Goal: Task Accomplishment & Management: Manage account settings

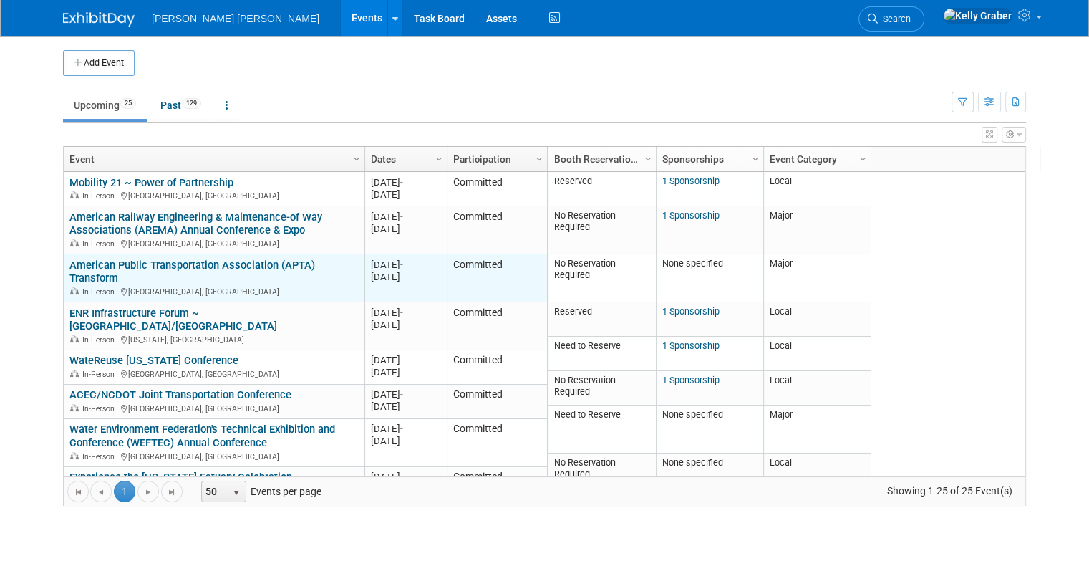
click at [169, 265] on link "American Public Transportation Association (APTA) Transform" at bounding box center [192, 271] width 246 height 26
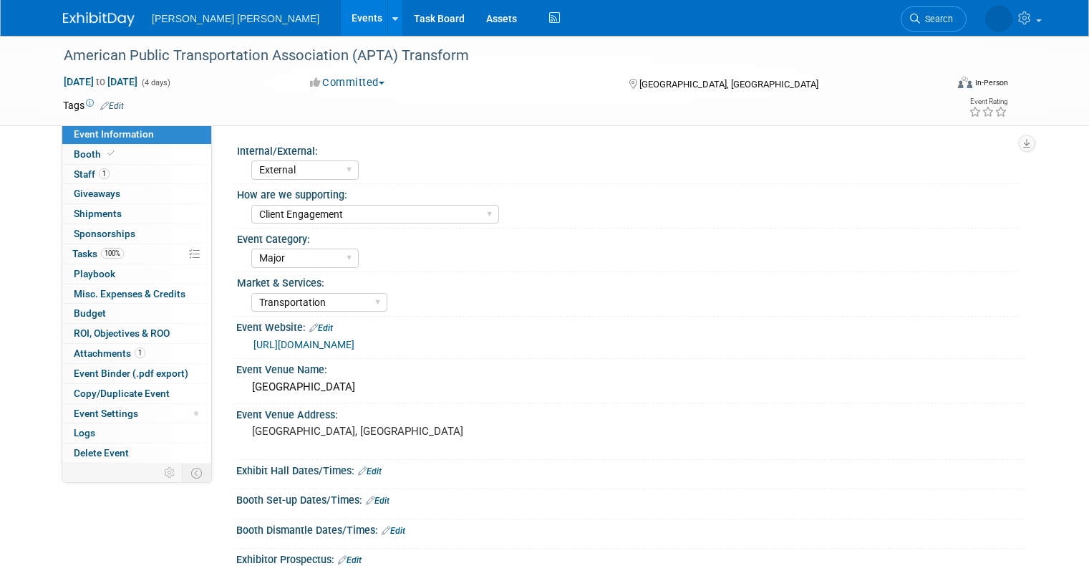
select select "External"
select select "Client Engagement"
select select "Major"
select select "Transportation"
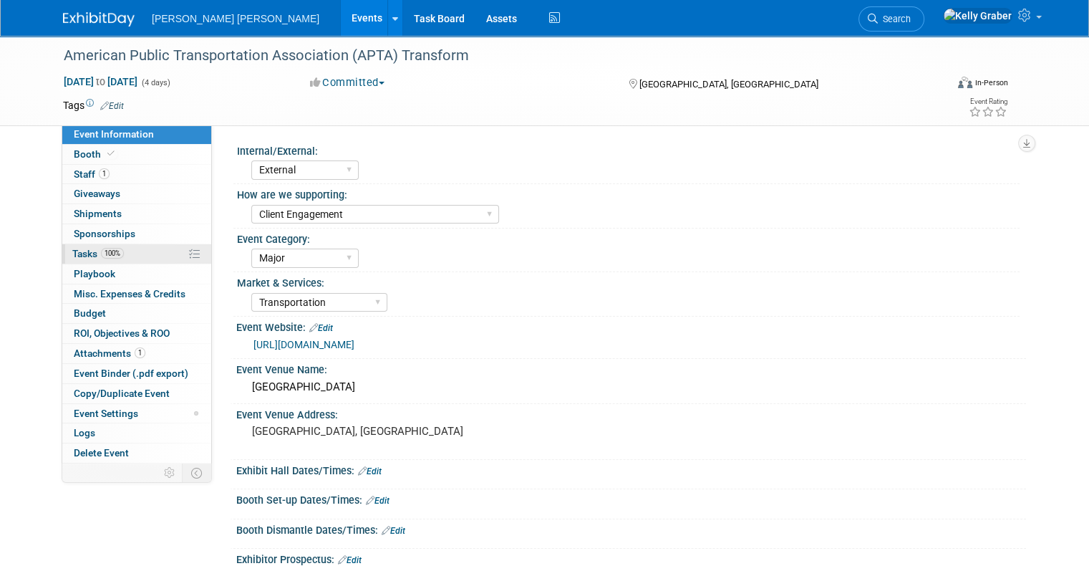
click at [77, 254] on span "Tasks 100%" at bounding box center [98, 253] width 52 height 11
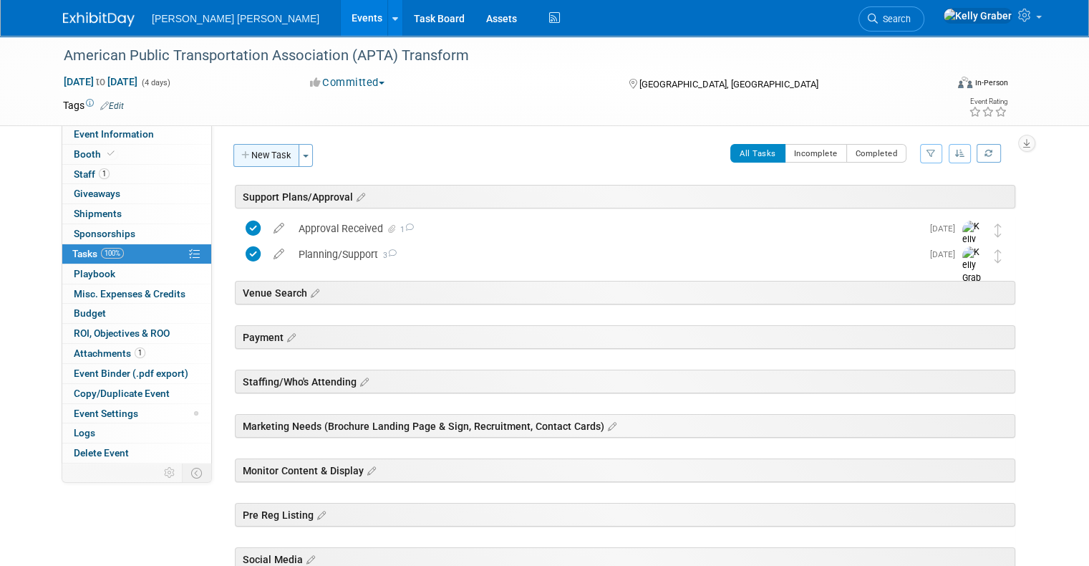
click at [241, 151] on icon "button" at bounding box center [246, 155] width 10 height 9
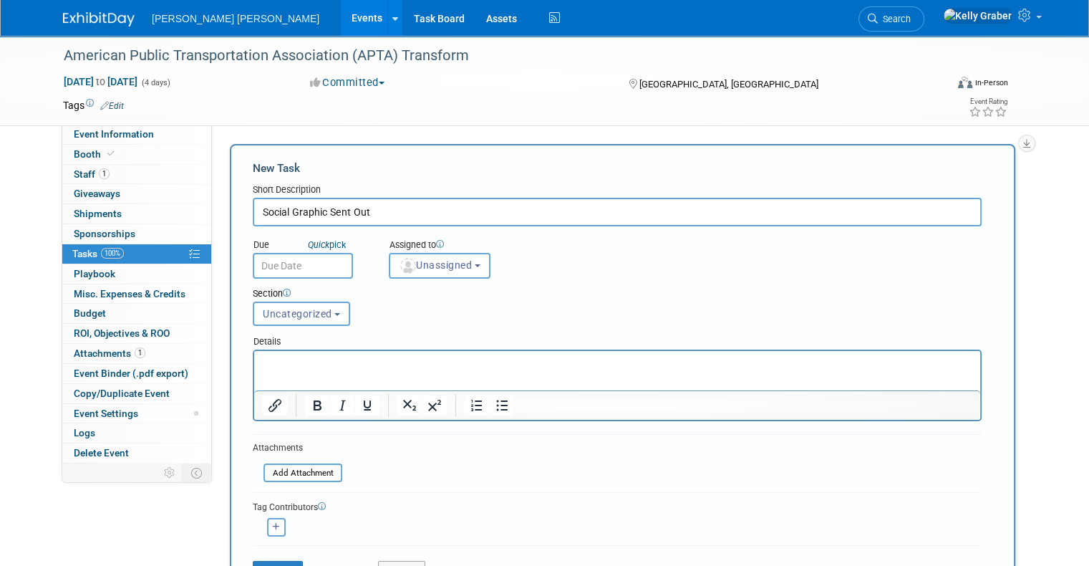
type input "Social Graphic Sent Out"
click at [306, 262] on input "text" at bounding box center [303, 266] width 100 height 26
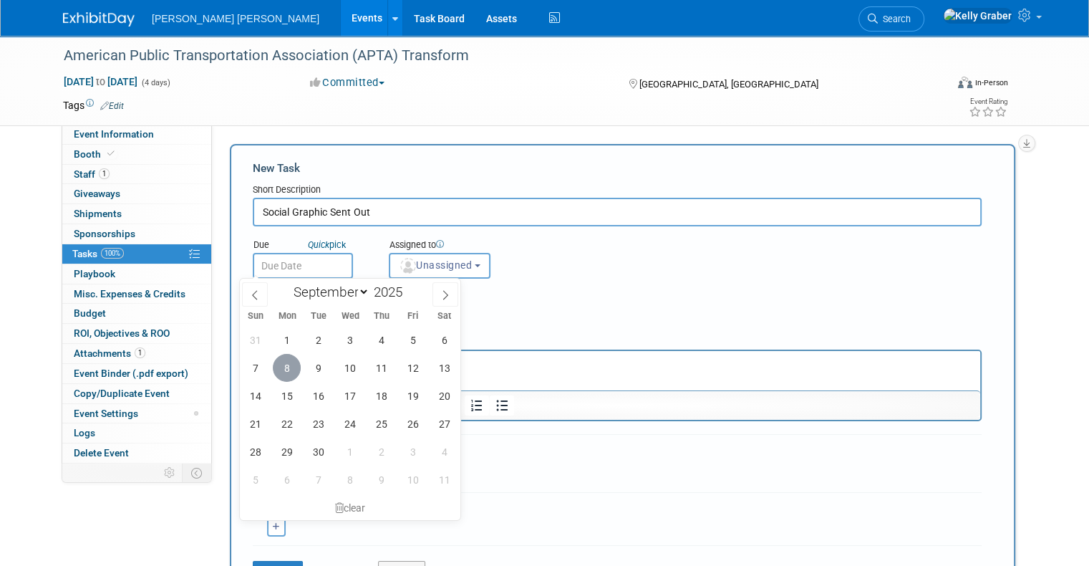
click at [286, 372] on span "8" at bounding box center [287, 368] width 28 height 28
type input "Sep 8, 2025"
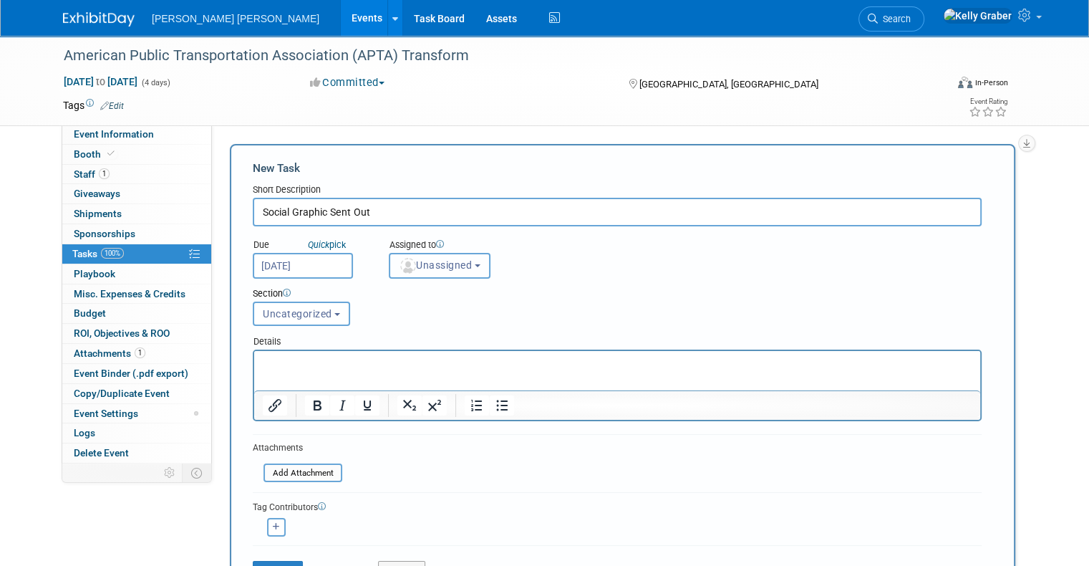
click at [413, 264] on span "Unassigned" at bounding box center [435, 264] width 73 height 11
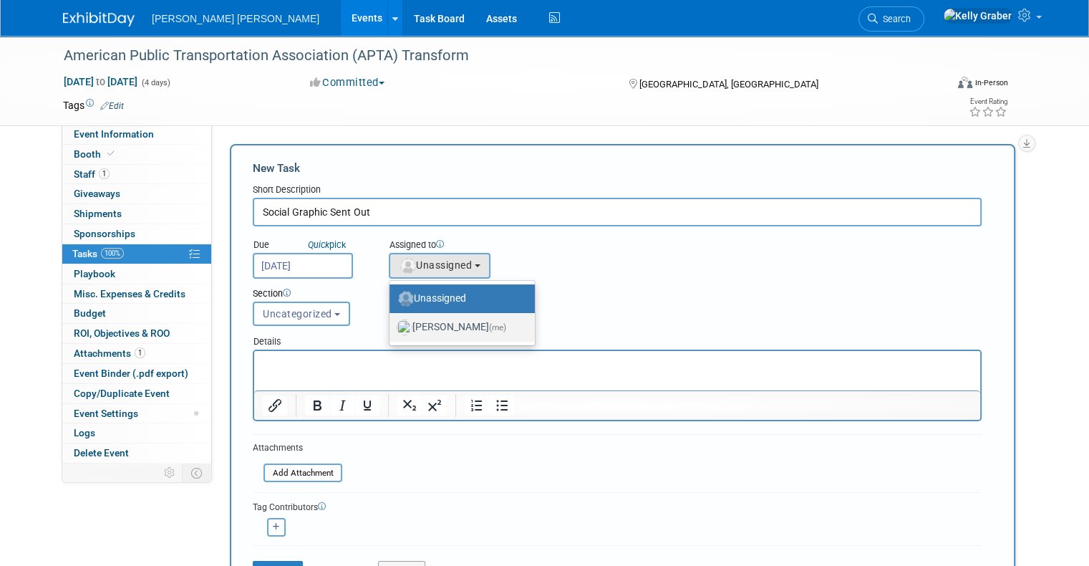
click at [424, 327] on label "Kelly Graber (me)" at bounding box center [459, 327] width 124 height 23
click at [392, 327] on input "Kelly Graber (me)" at bounding box center [386, 325] width 9 height 9
select select "ec37184c-c01f-4f21-939d-fe7fd02e2e7e"
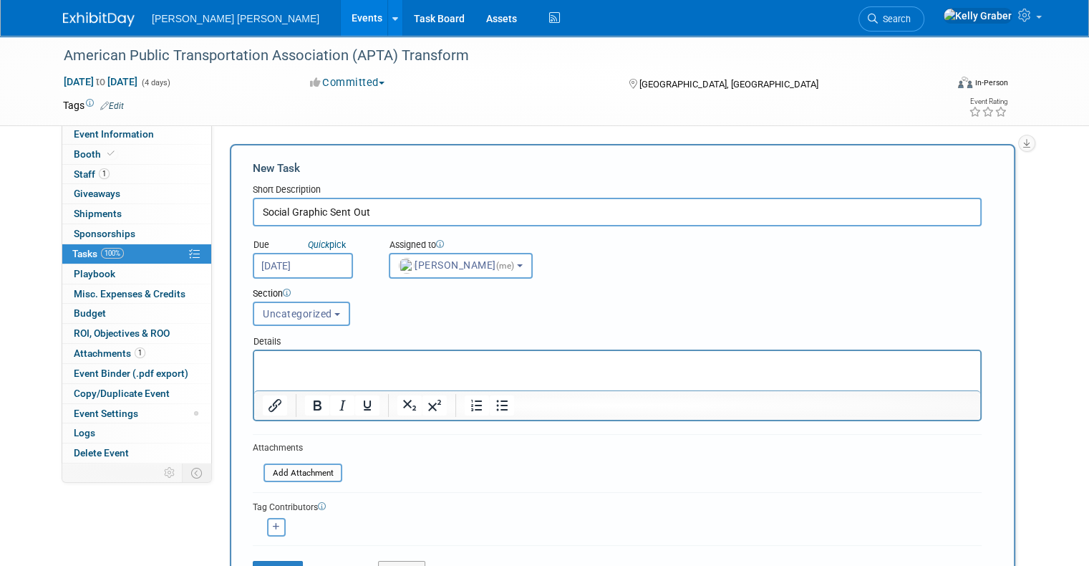
click at [301, 311] on span "Uncategorized" at bounding box center [297, 313] width 69 height 11
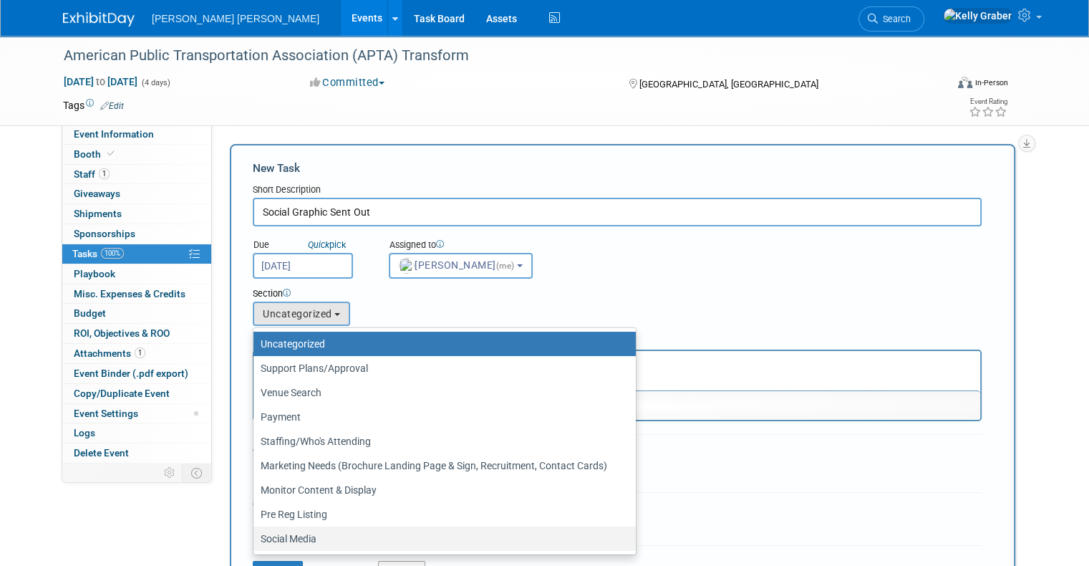
click at [290, 537] on label "Social Media" at bounding box center [441, 538] width 361 height 19
click at [256, 537] on input "Social Media" at bounding box center [250, 538] width 9 height 9
select select "11271284"
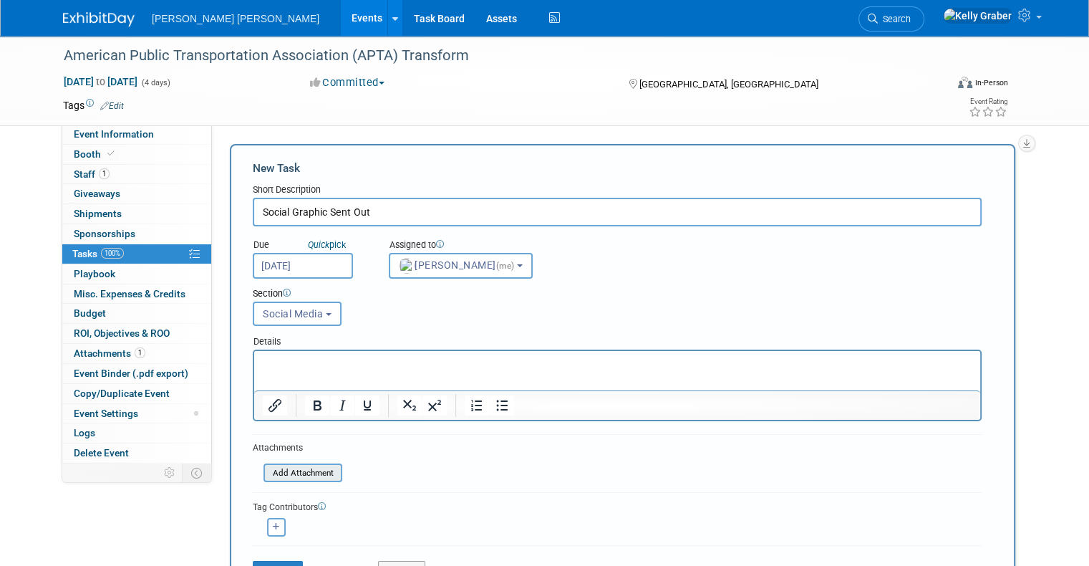
click at [283, 471] on input "file" at bounding box center [255, 473] width 170 height 16
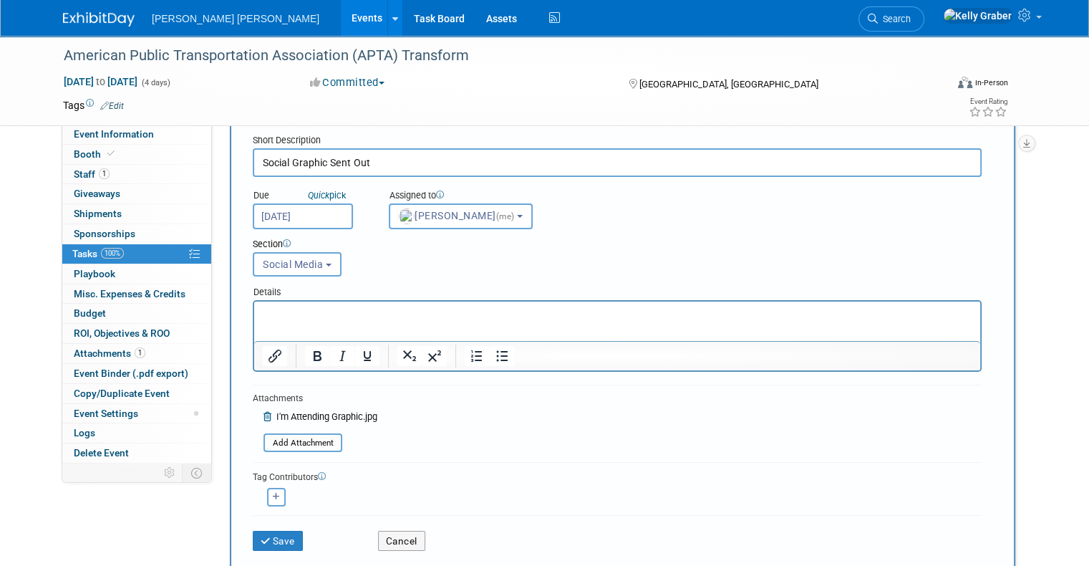
scroll to position [143, 0]
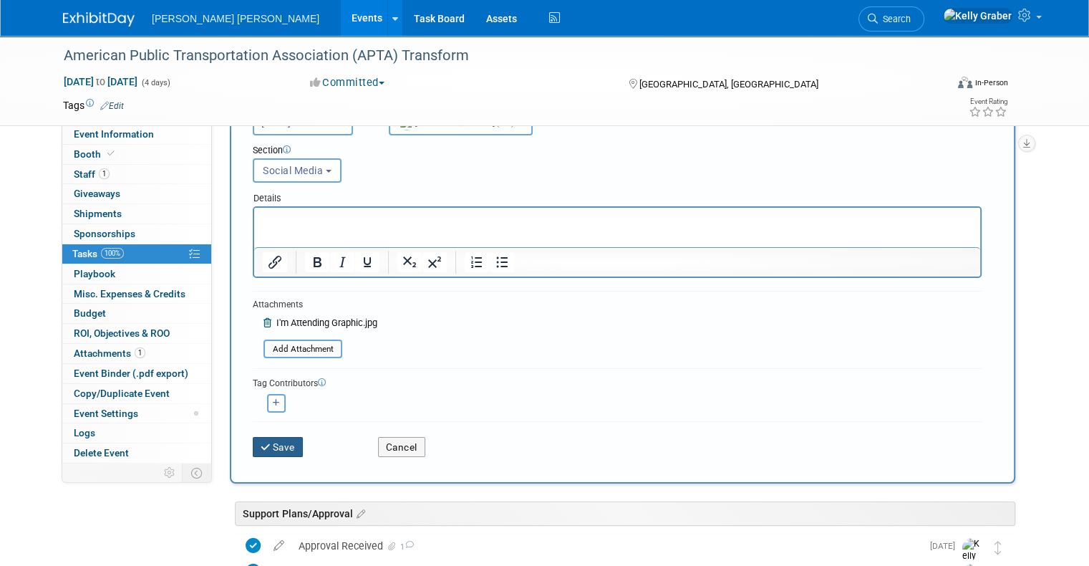
drag, startPoint x: 281, startPoint y: 437, endPoint x: 276, endPoint y: 447, distance: 10.9
click at [281, 437] on button "Save" at bounding box center [278, 447] width 50 height 20
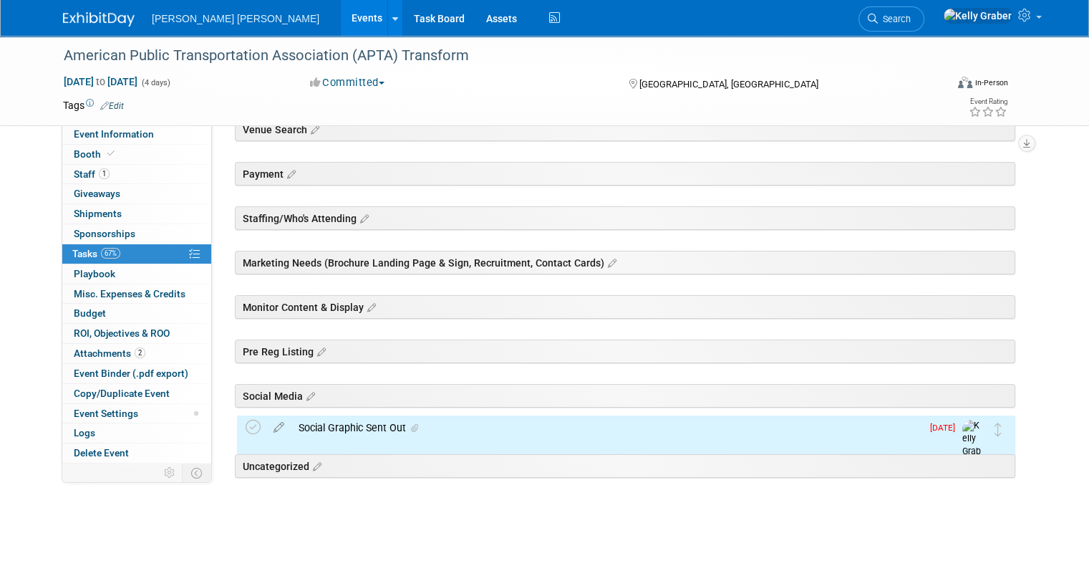
scroll to position [169, 0]
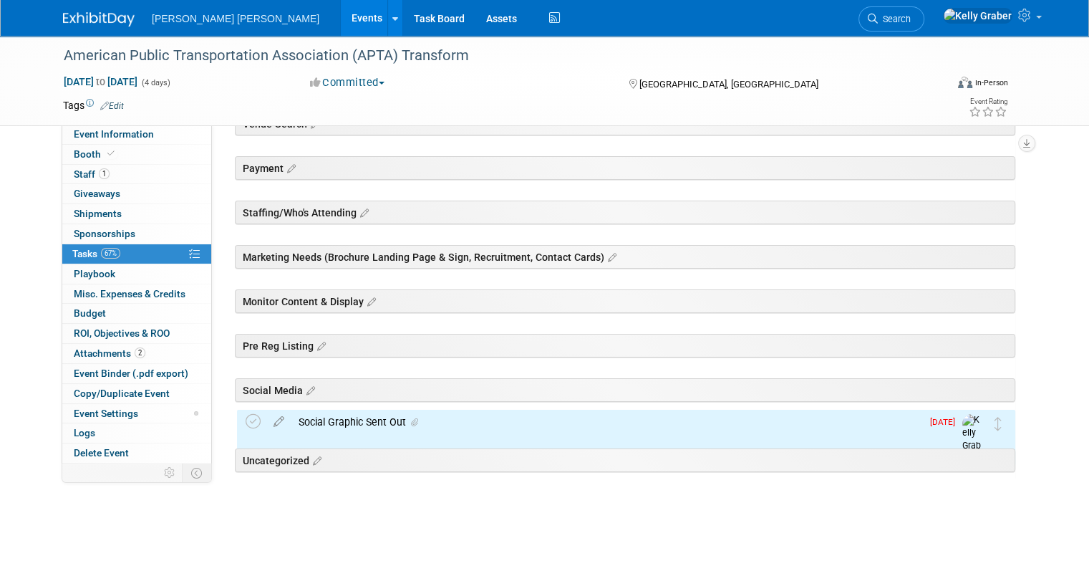
click at [333, 423] on div "Social Graphic Sent Out" at bounding box center [606, 421] width 630 height 24
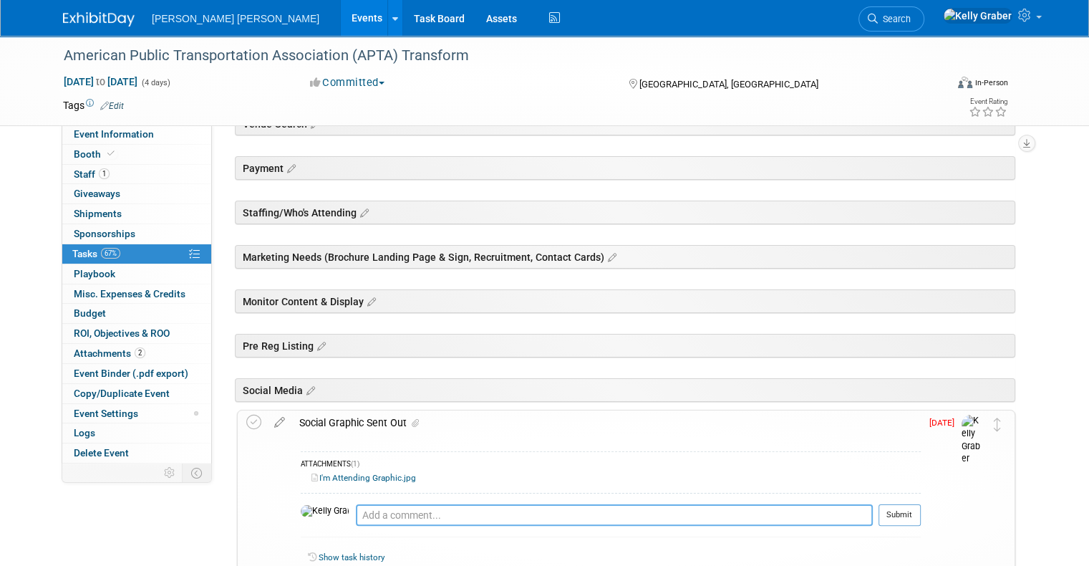
click at [356, 509] on textarea at bounding box center [614, 514] width 517 height 21
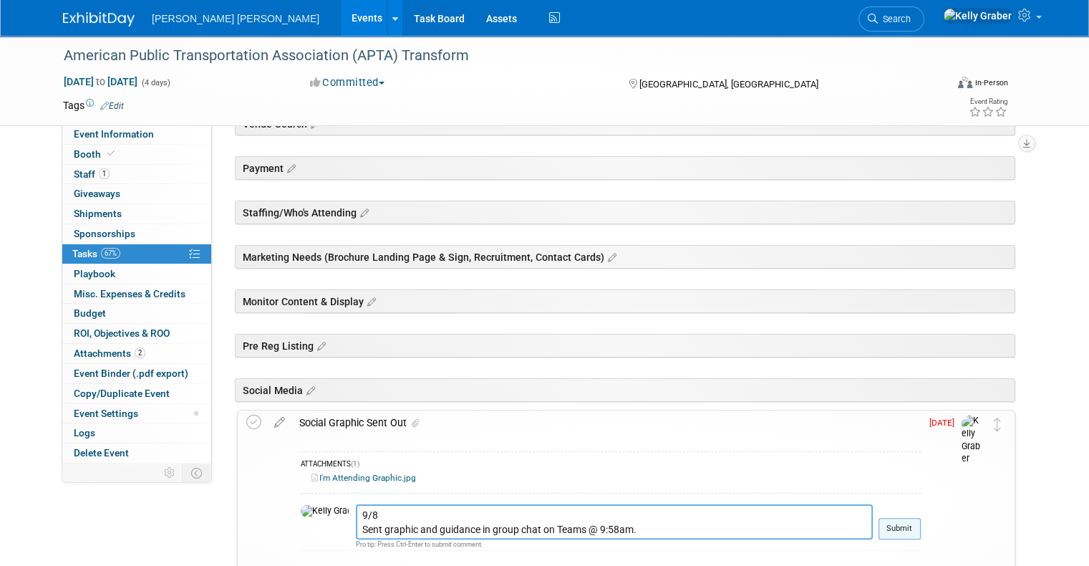
type textarea "9/8 Sent graphic and guidance in group chat on Teams @ 9:58am."
click at [921, 526] on button "Submit" at bounding box center [899, 528] width 42 height 21
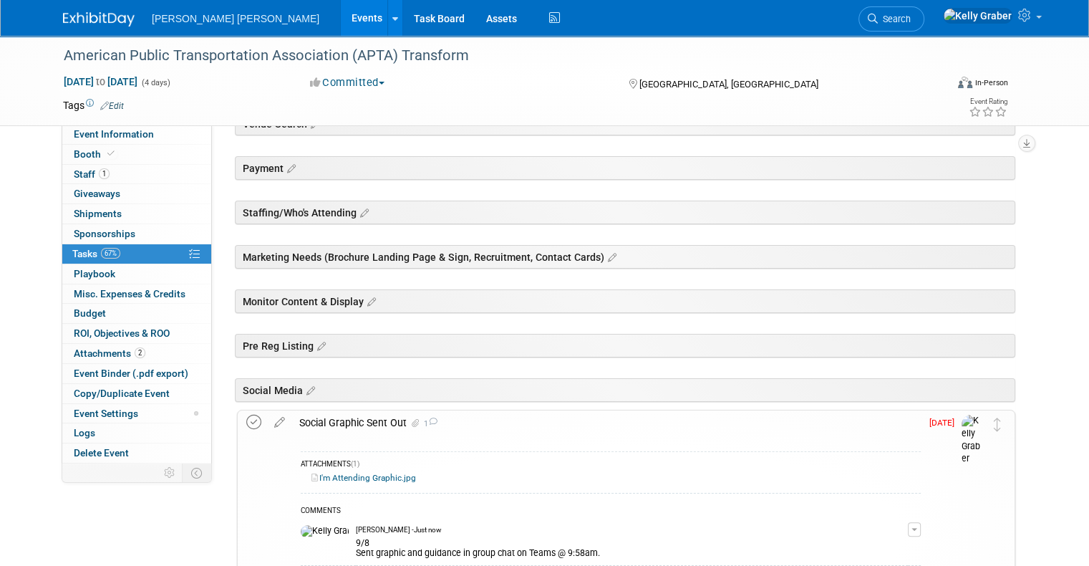
click at [246, 421] on icon at bounding box center [253, 421] width 15 height 15
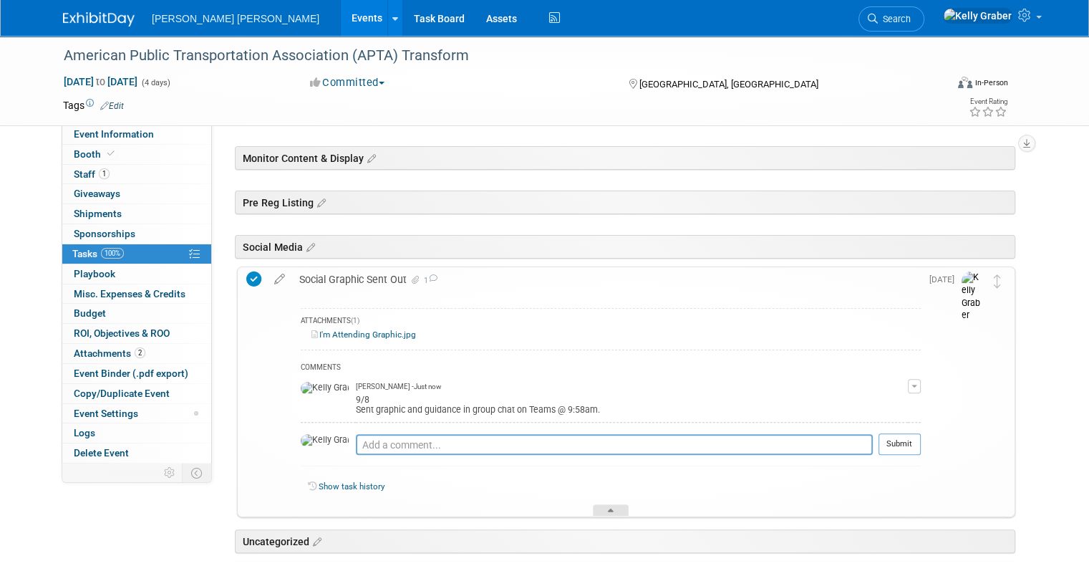
click at [598, 508] on div at bounding box center [611, 510] width 36 height 12
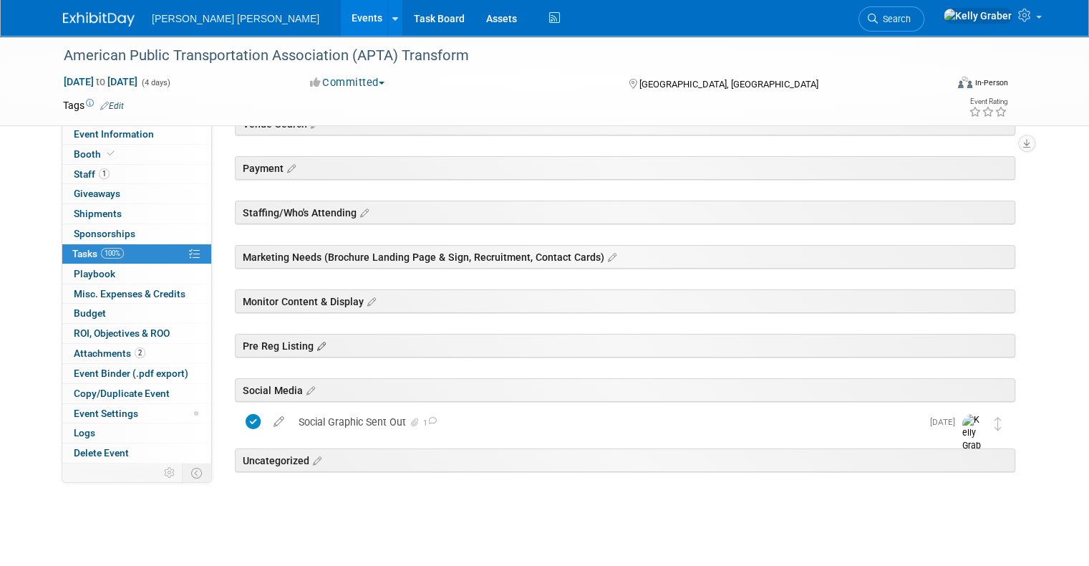
click at [314, 344] on icon at bounding box center [320, 346] width 12 height 13
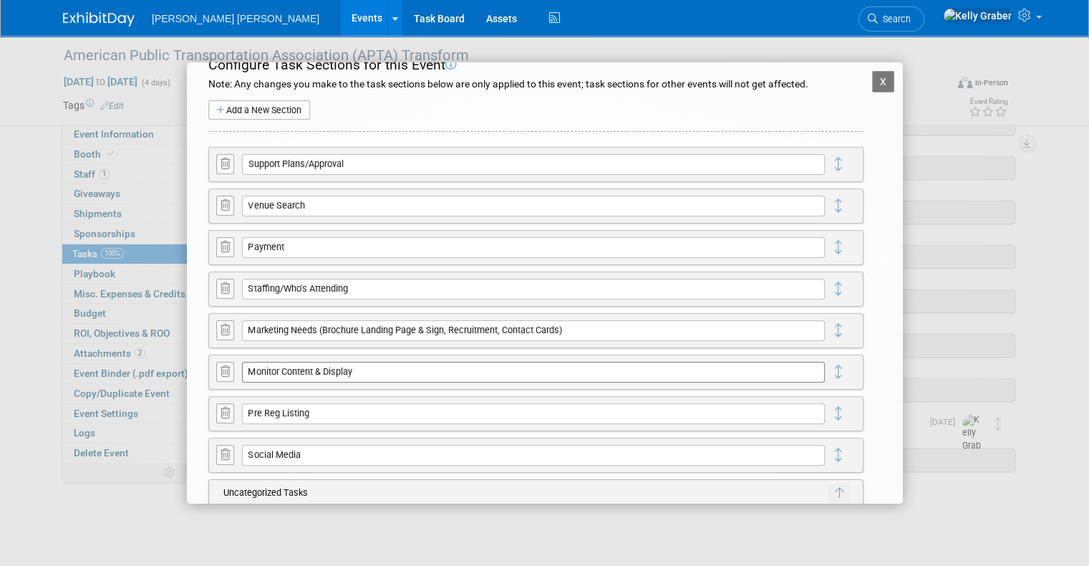
scroll to position [52, 0]
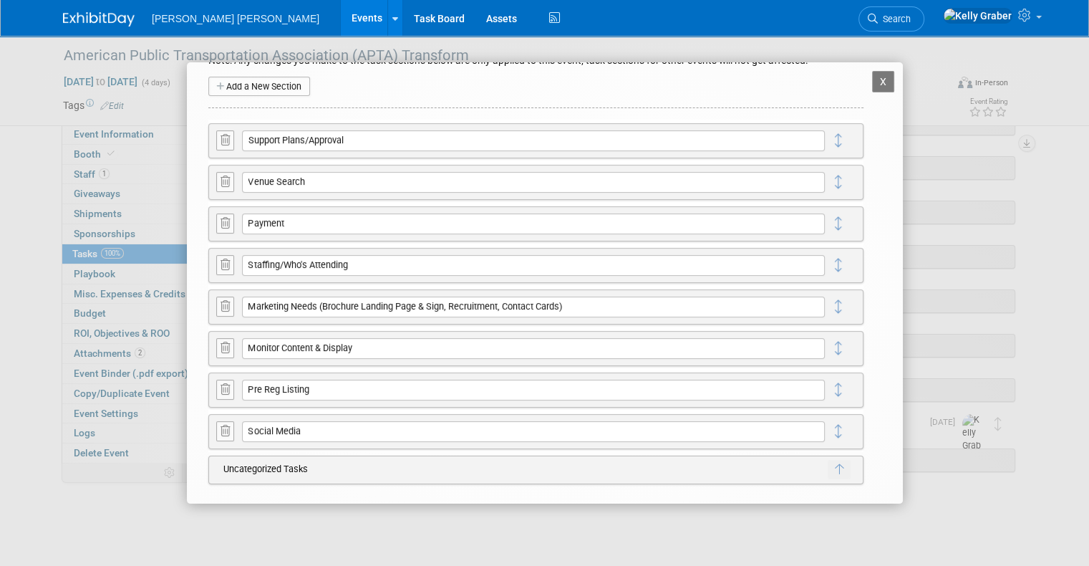
click at [225, 389] on icon at bounding box center [224, 389] width 9 height 11
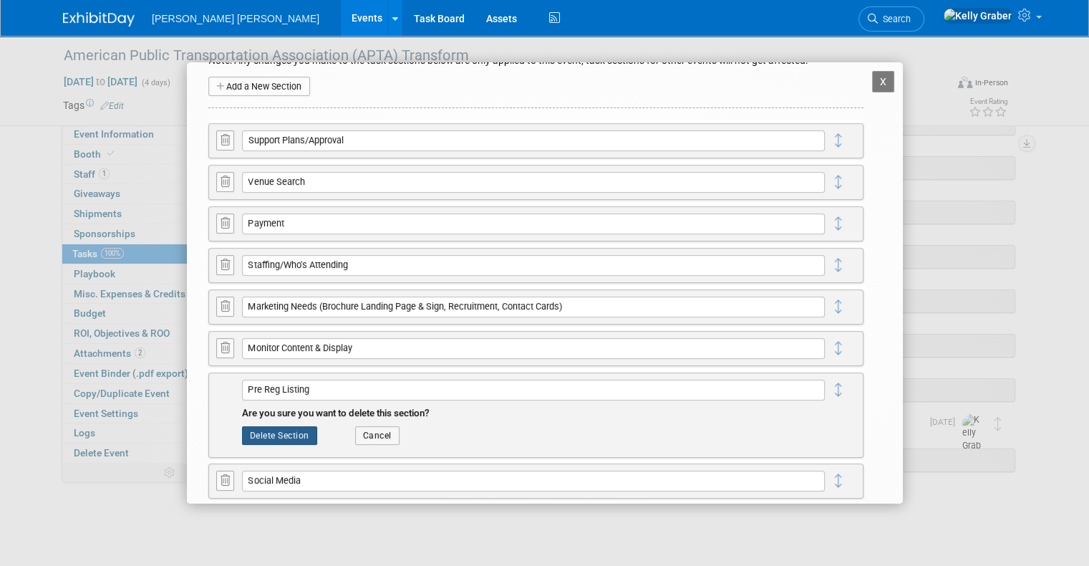
click at [286, 433] on button "Delete Section" at bounding box center [279, 435] width 75 height 19
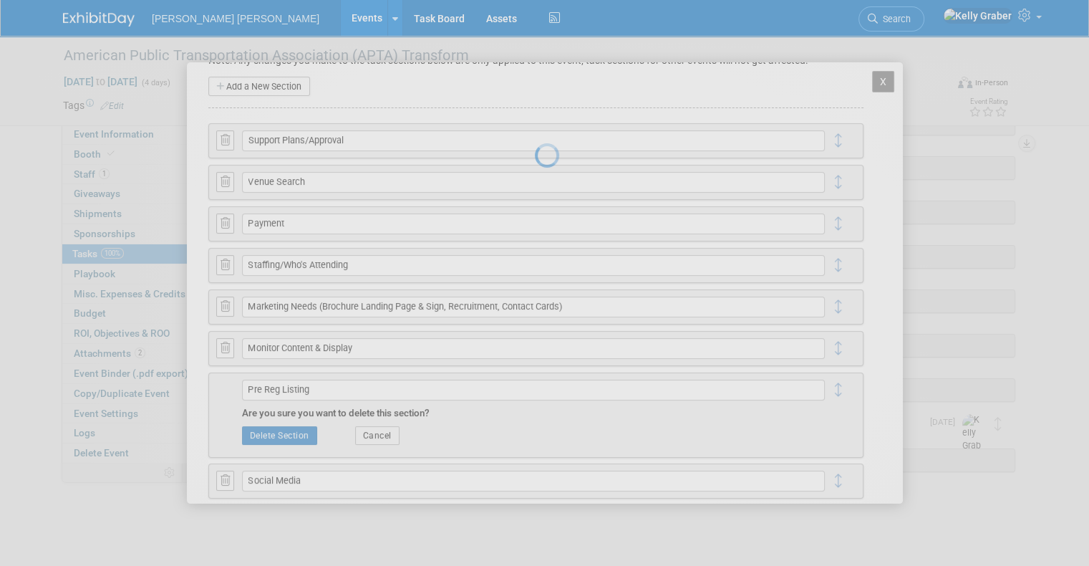
scroll to position [0, 0]
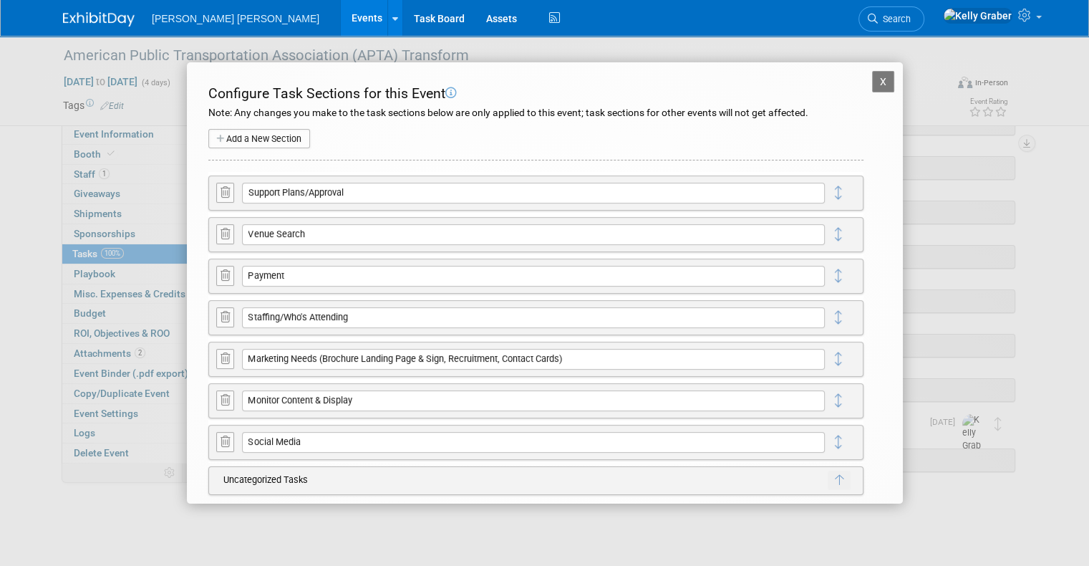
click at [872, 76] on button "X" at bounding box center [883, 81] width 23 height 21
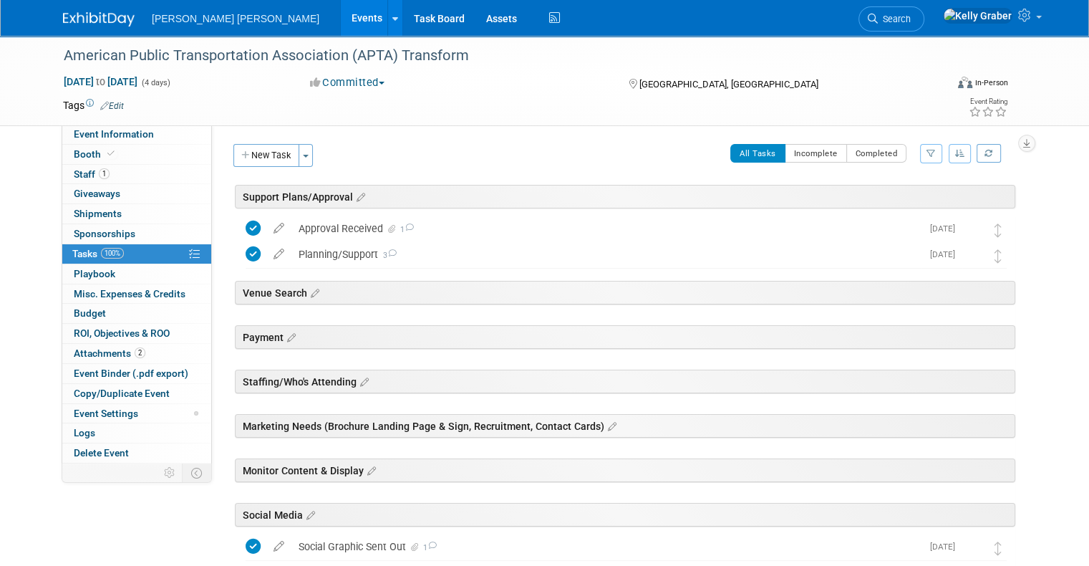
click at [361, 385] on div "Staffing/Who's Attending" at bounding box center [625, 381] width 780 height 24
click at [268, 159] on button "New Task" at bounding box center [266, 155] width 66 height 23
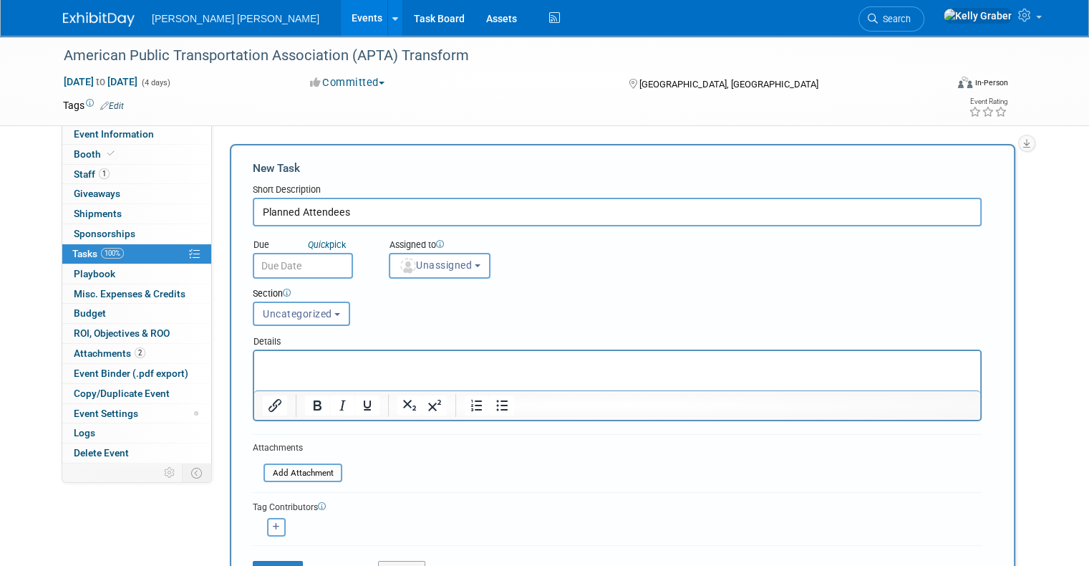
type input "Planned Attendees"
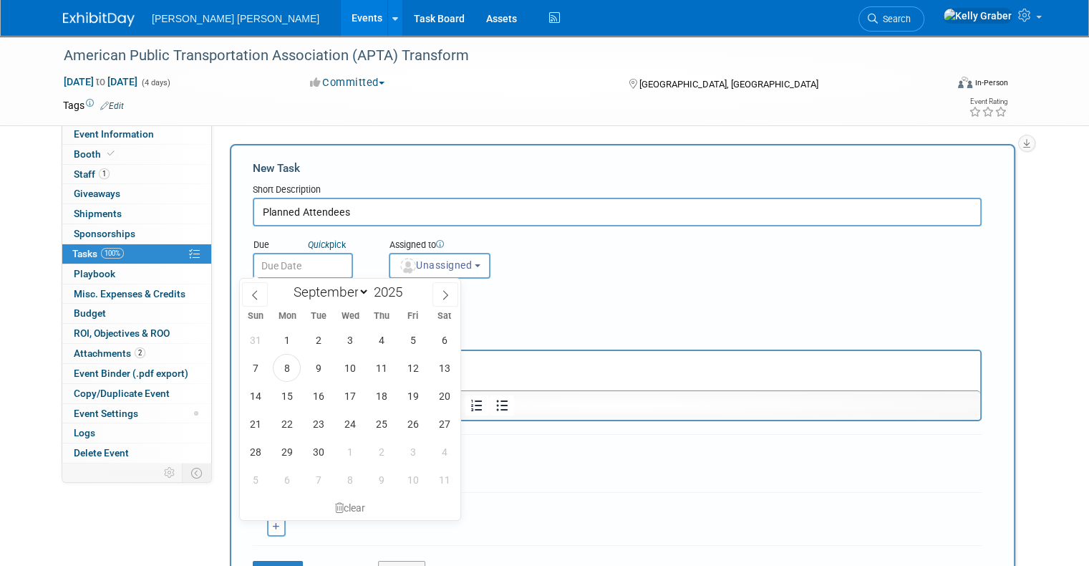
click at [324, 258] on input "text" at bounding box center [303, 266] width 100 height 26
click at [294, 365] on span "8" at bounding box center [287, 368] width 28 height 28
type input "Sep 8, 2025"
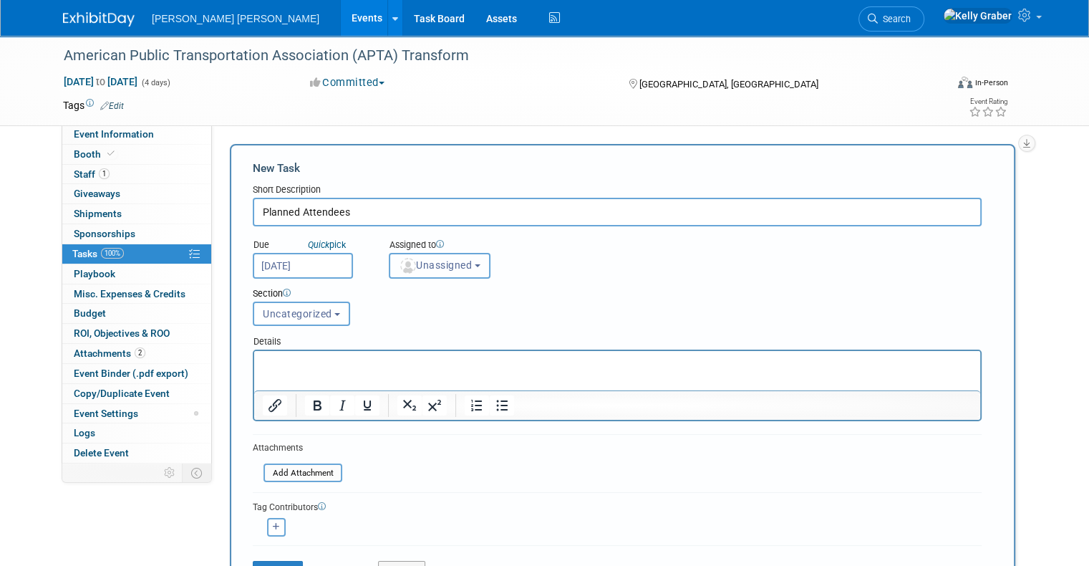
click at [421, 259] on span "Unassigned" at bounding box center [435, 264] width 73 height 11
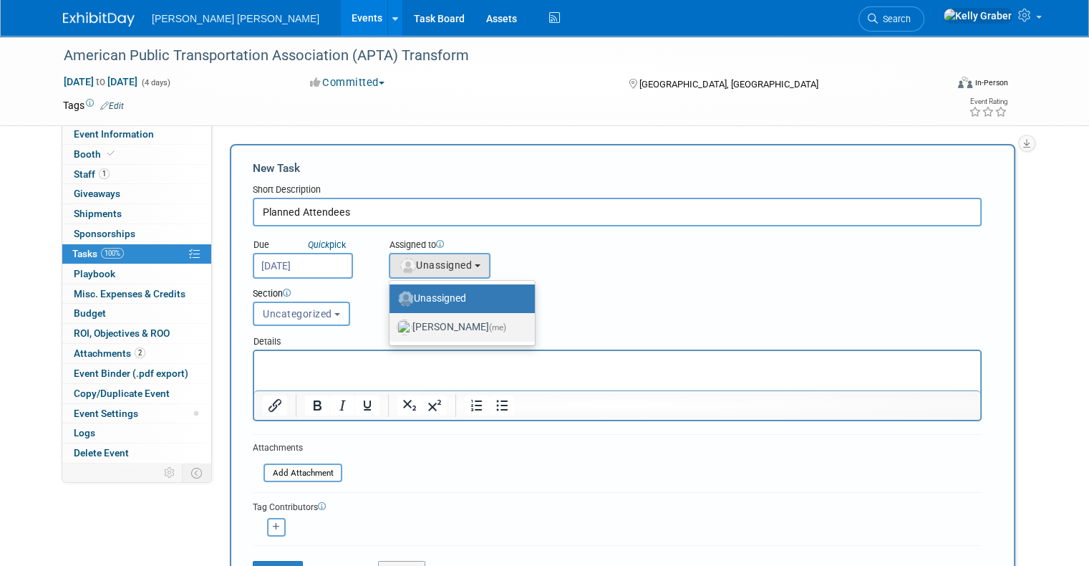
click at [418, 319] on label "Kelly Graber (me)" at bounding box center [459, 327] width 124 height 23
click at [392, 321] on input "Kelly Graber (me)" at bounding box center [386, 325] width 9 height 9
select select "ec37184c-c01f-4f21-939d-fe7fd02e2e7e"
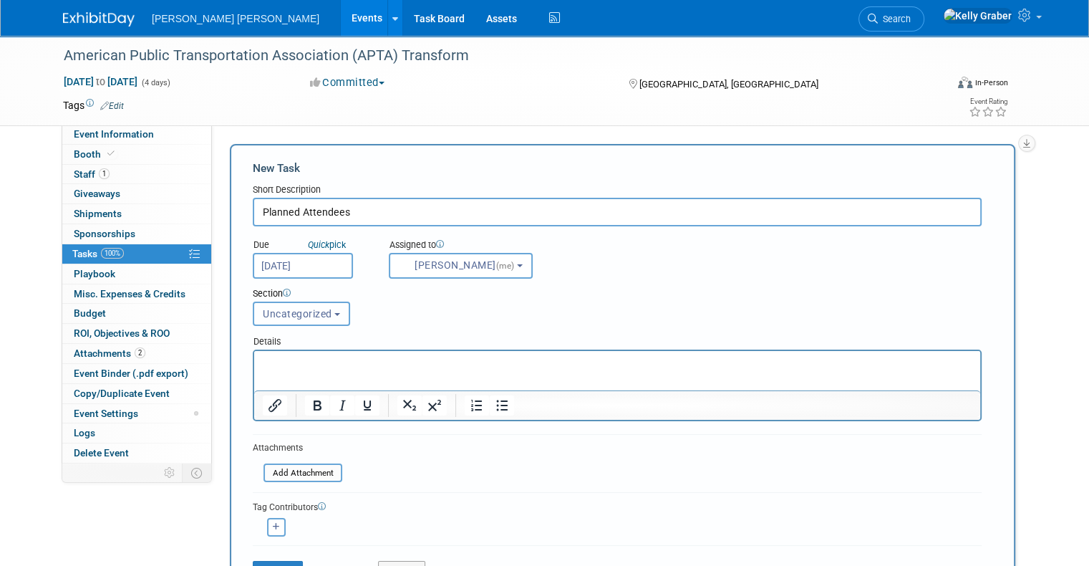
click at [291, 312] on span "Uncategorized" at bounding box center [297, 313] width 69 height 11
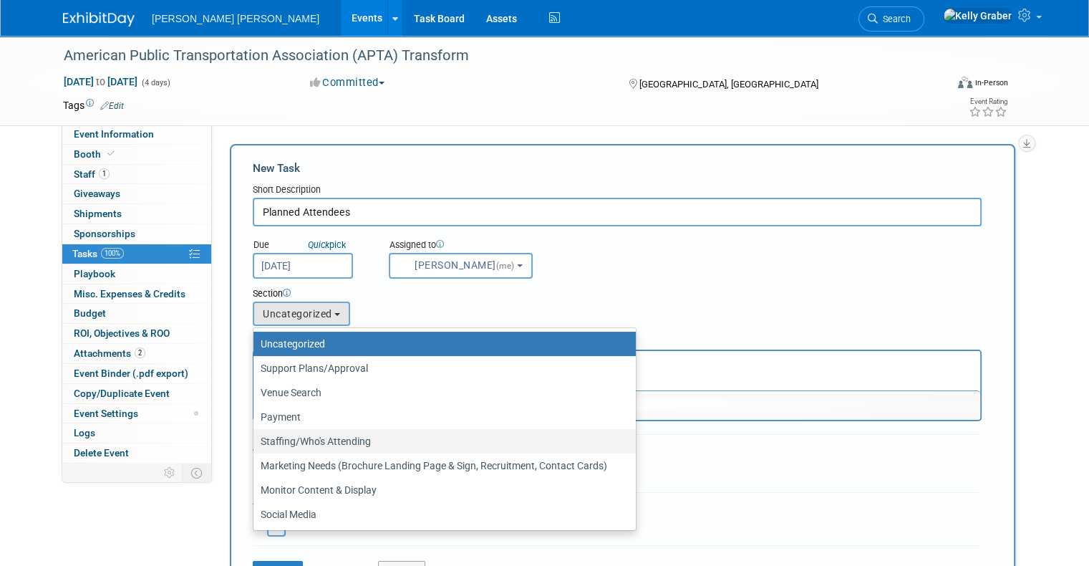
click at [281, 434] on label "Staffing/Who's Attending" at bounding box center [441, 441] width 361 height 19
click at [256, 437] on input "Staffing/Who's Attending" at bounding box center [250, 441] width 9 height 9
select select "11271277"
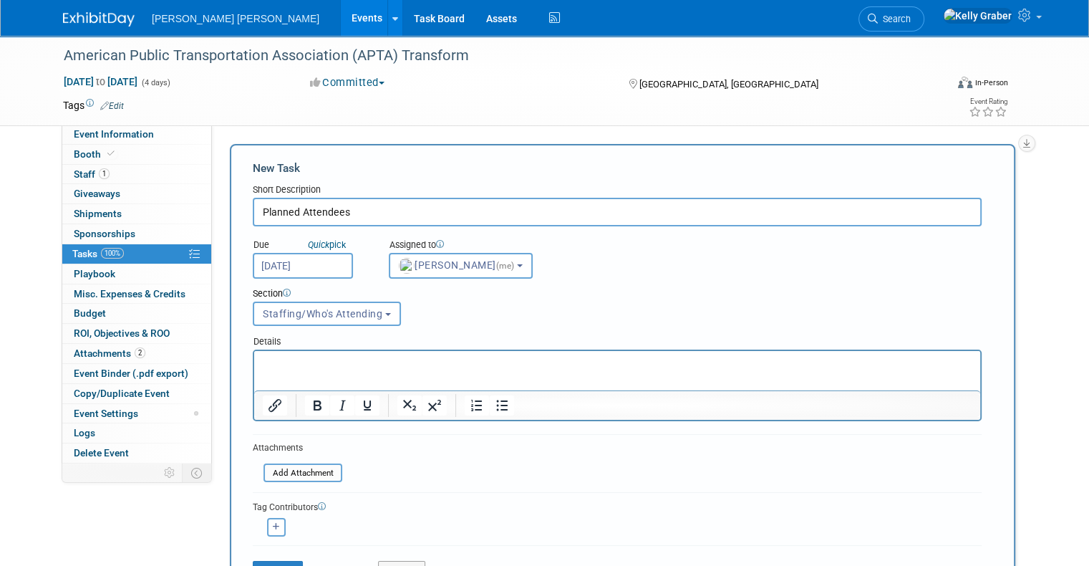
click at [301, 365] on p "Rich Text Area. Press ALT-0 for help." at bounding box center [617, 363] width 709 height 14
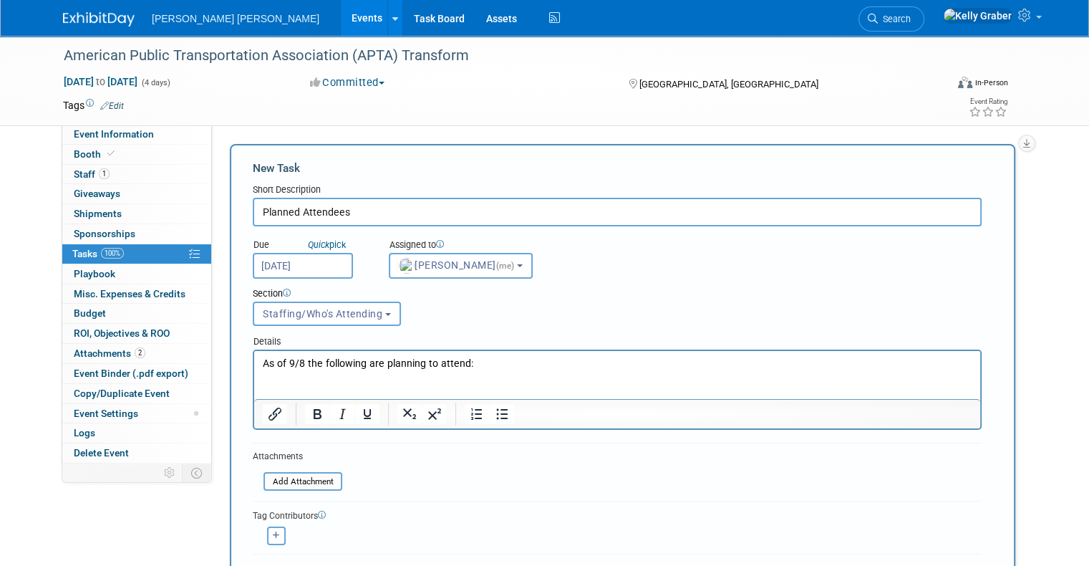
click at [372, 395] on p "Rich Text Area. Press ALT-0 for help." at bounding box center [617, 392] width 709 height 14
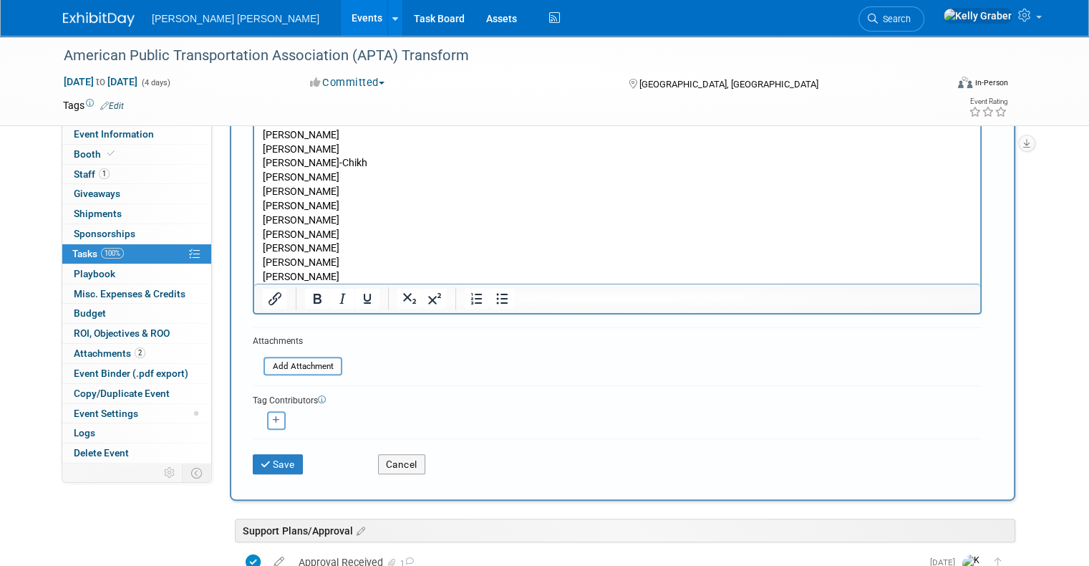
scroll to position [447, 0]
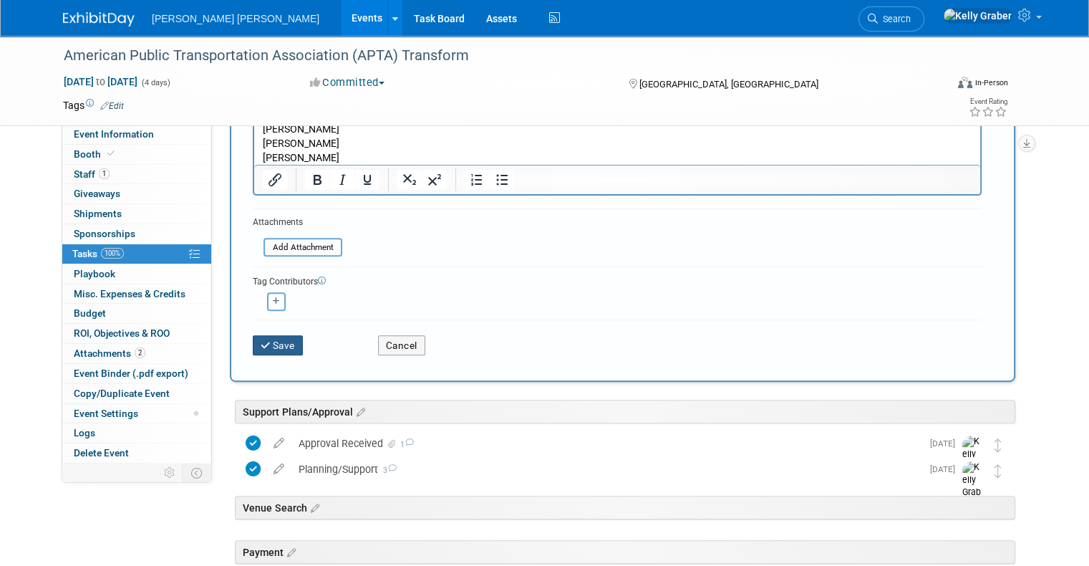
click at [274, 341] on button "Save" at bounding box center [278, 345] width 50 height 20
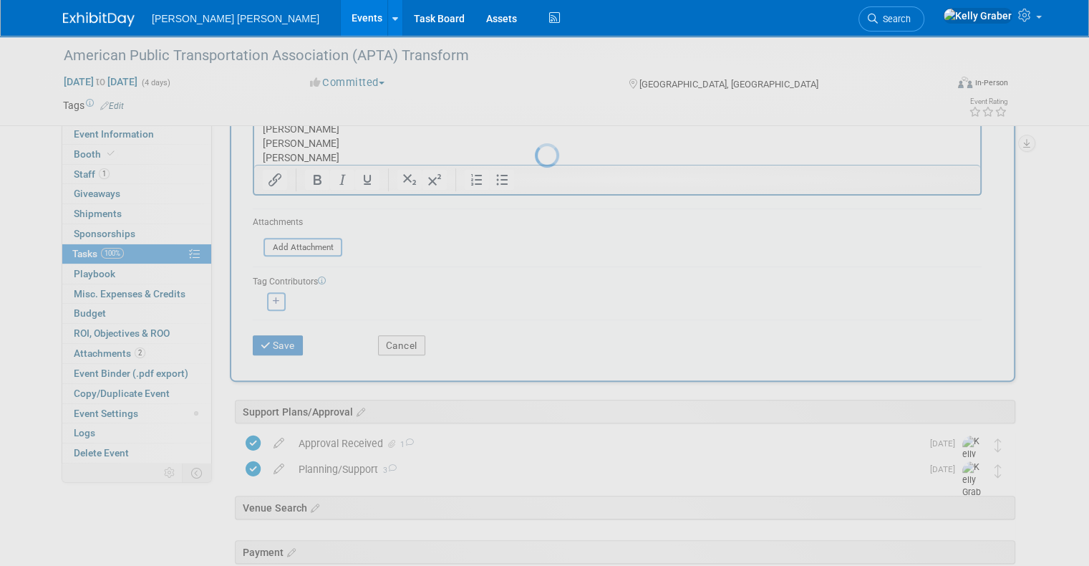
scroll to position [0, 0]
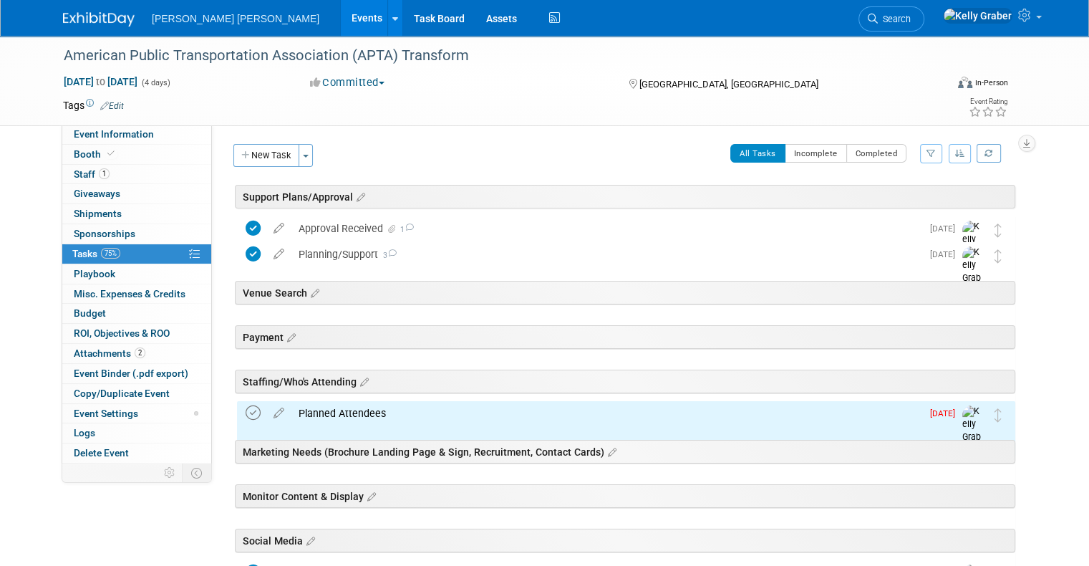
click at [246, 409] on icon at bounding box center [253, 412] width 15 height 15
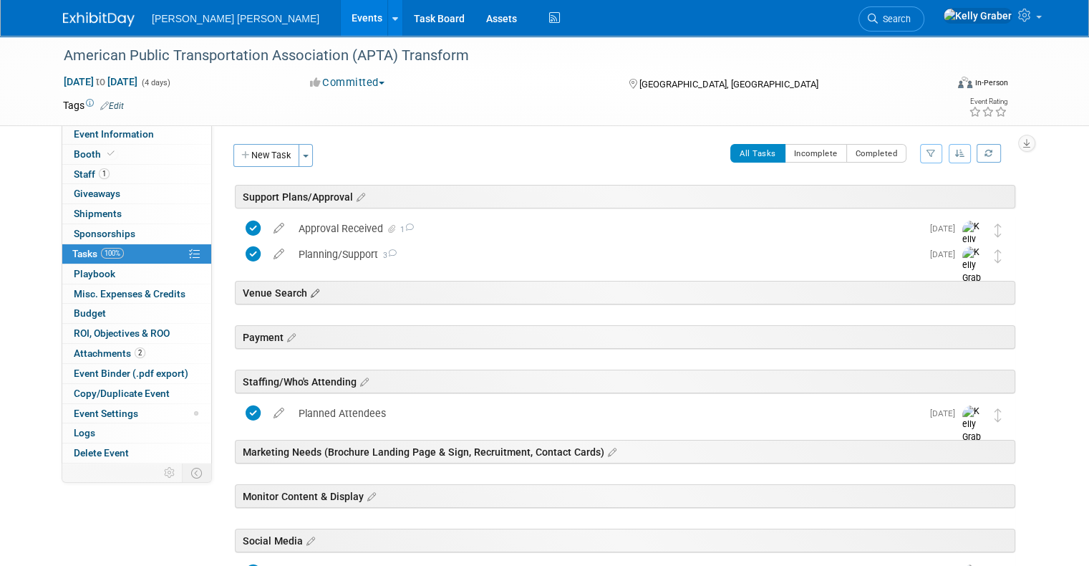
click at [307, 293] on icon at bounding box center [313, 293] width 12 height 13
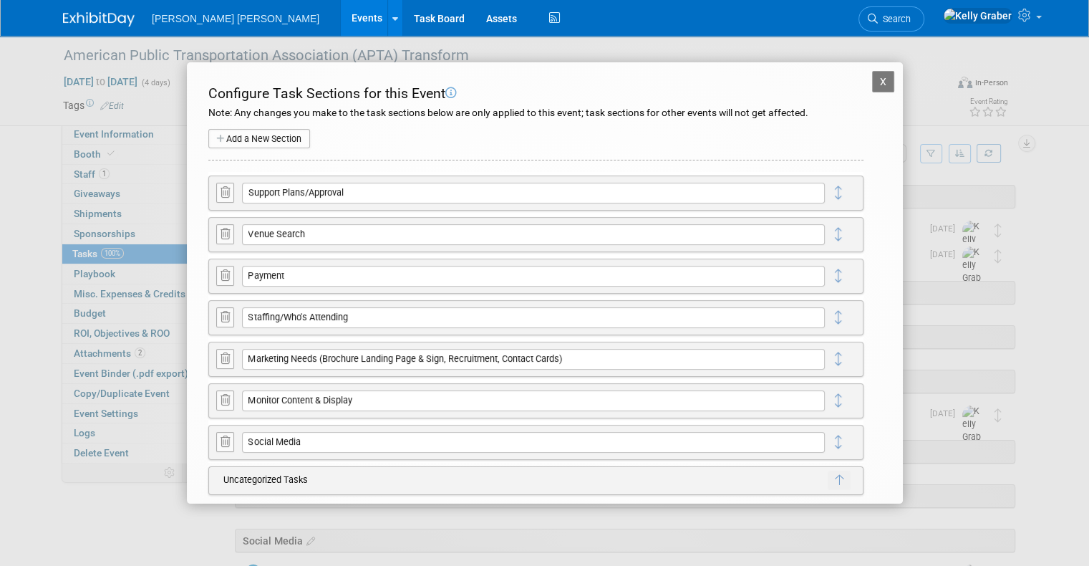
click at [219, 233] on button at bounding box center [225, 233] width 18 height 19
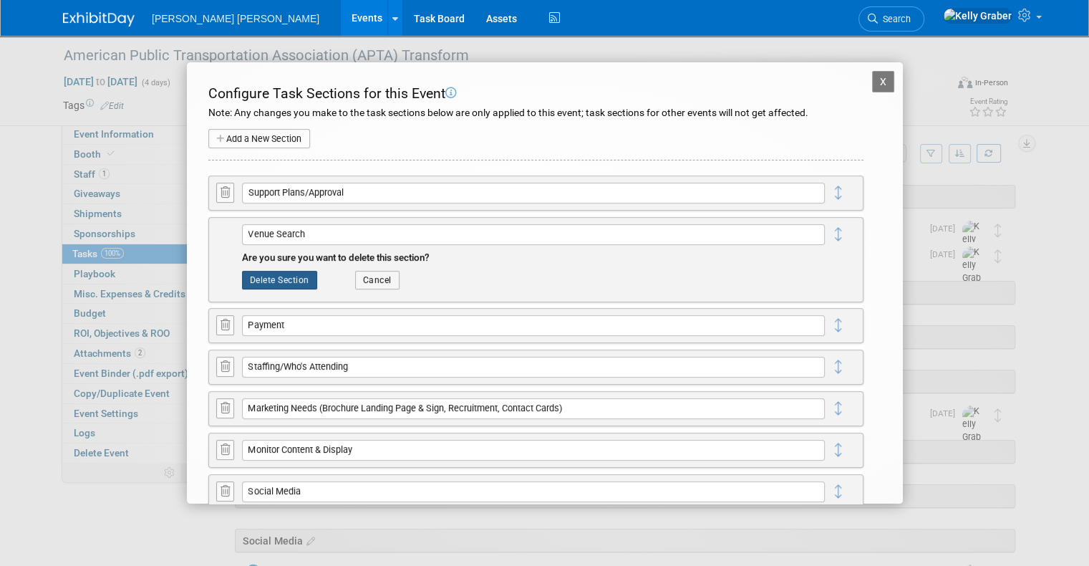
click at [263, 282] on button "Delete Section" at bounding box center [279, 280] width 75 height 19
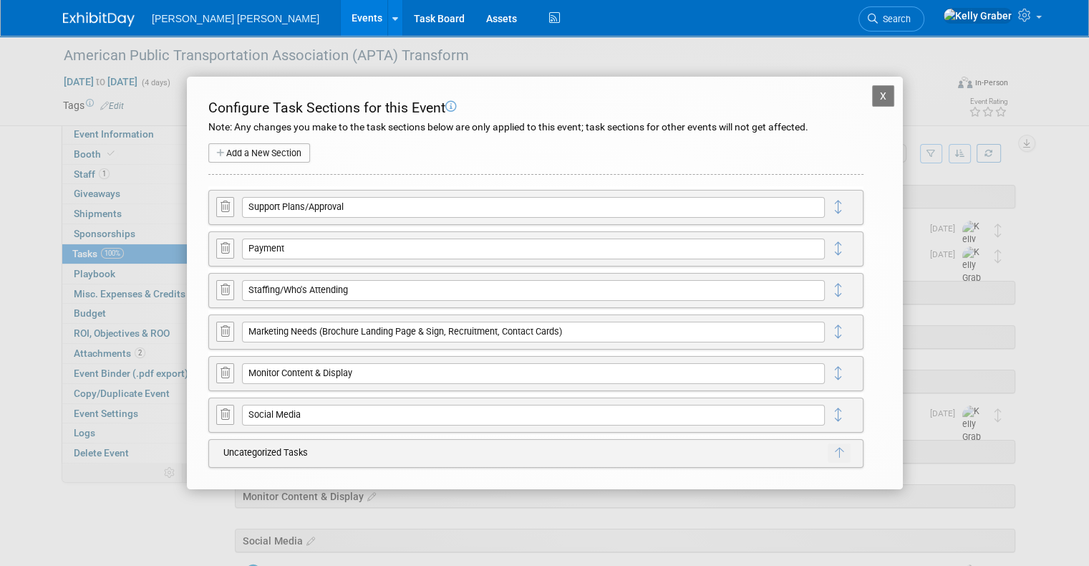
click at [226, 331] on icon at bounding box center [224, 331] width 9 height 11
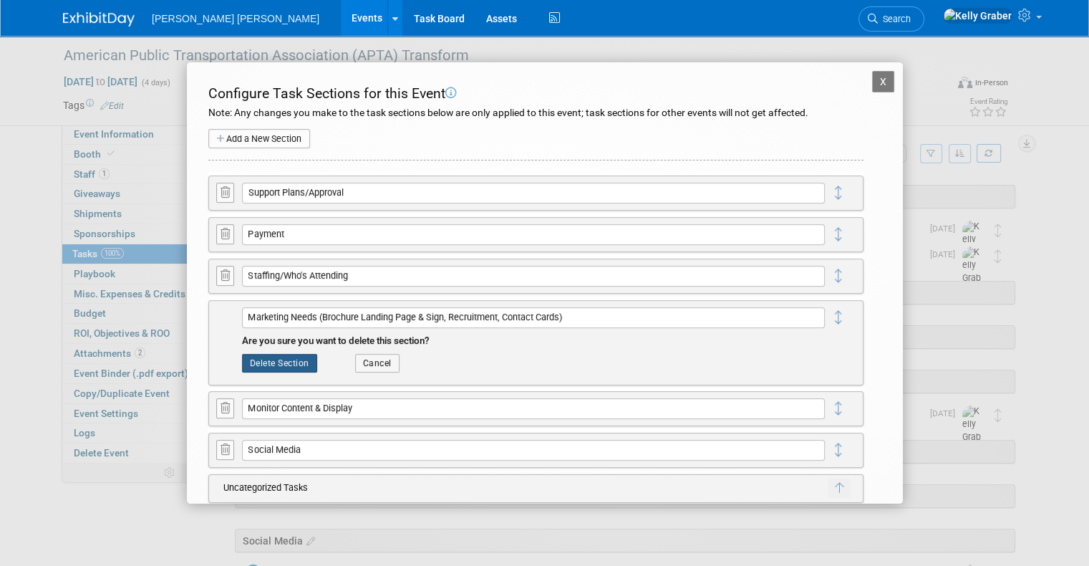
click at [277, 364] on button "Delete Section" at bounding box center [279, 363] width 75 height 19
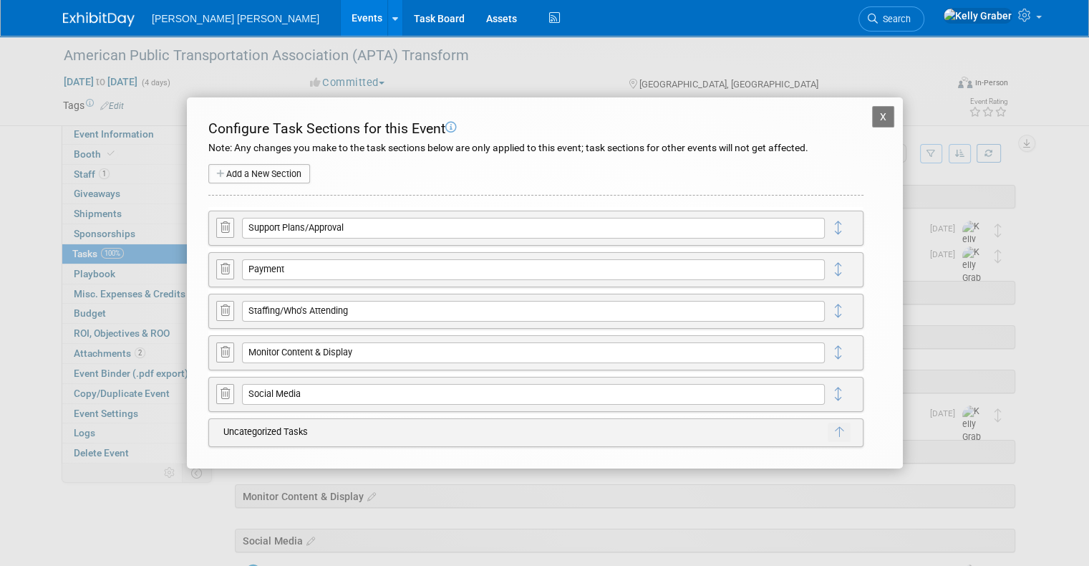
click at [876, 119] on button "X" at bounding box center [883, 116] width 23 height 21
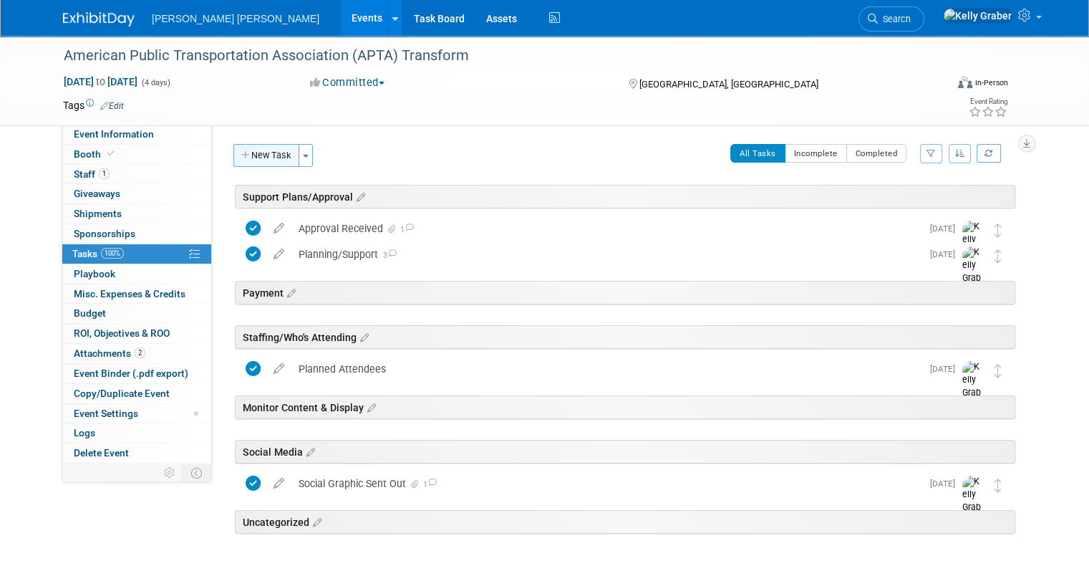
click at [250, 154] on button "New Task" at bounding box center [266, 155] width 66 height 23
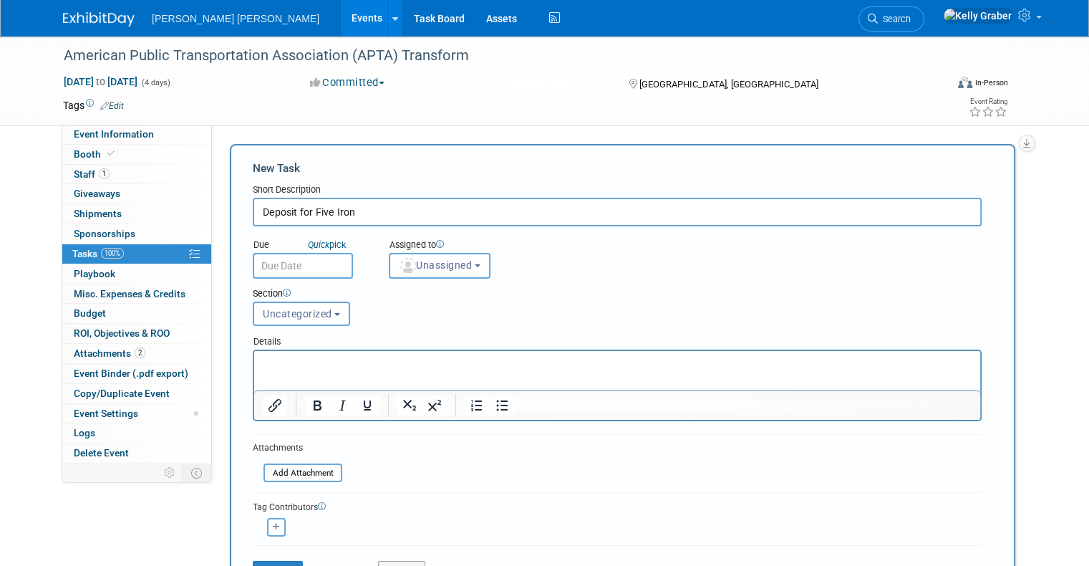
type input "Deposit for Five Iron"
click at [305, 270] on input "text" at bounding box center [303, 266] width 100 height 26
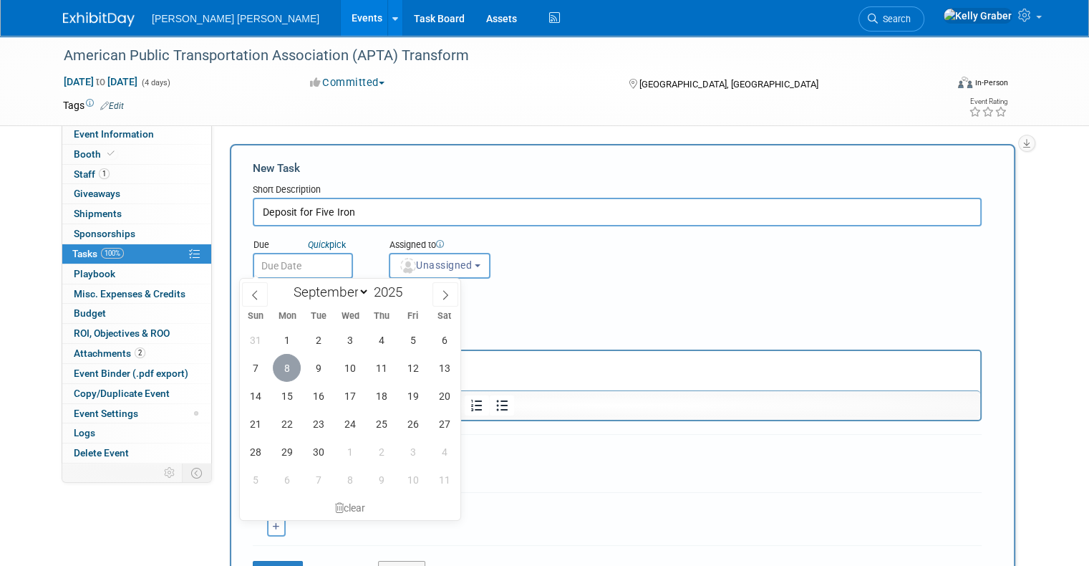
drag, startPoint x: 281, startPoint y: 368, endPoint x: 76, endPoint y: 1, distance: 419.8
click at [281, 368] on span "8" at bounding box center [287, 368] width 28 height 28
type input "Sep 8, 2025"
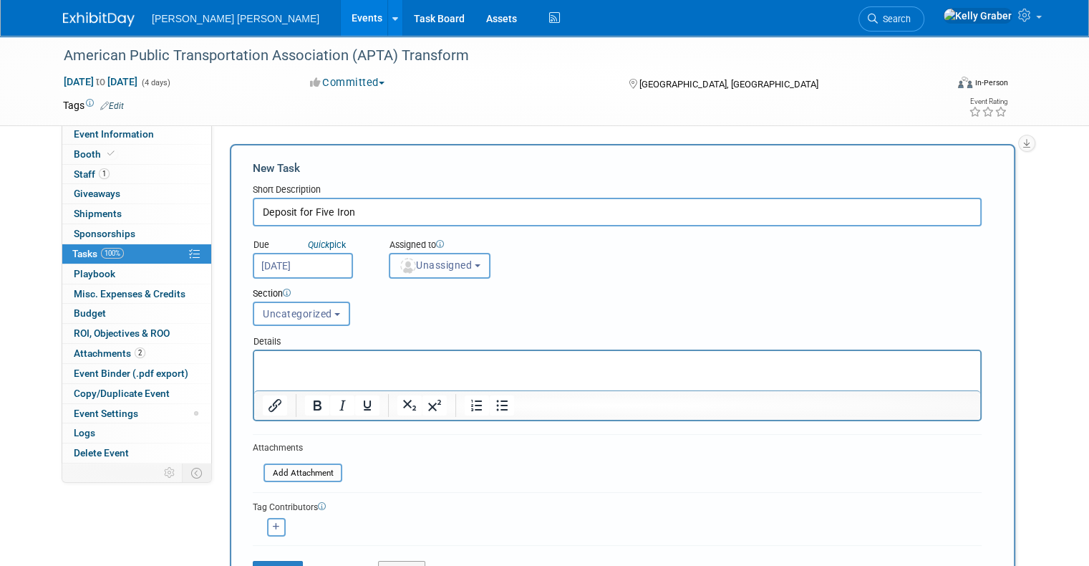
click at [407, 265] on span "Unassigned" at bounding box center [435, 264] width 73 height 11
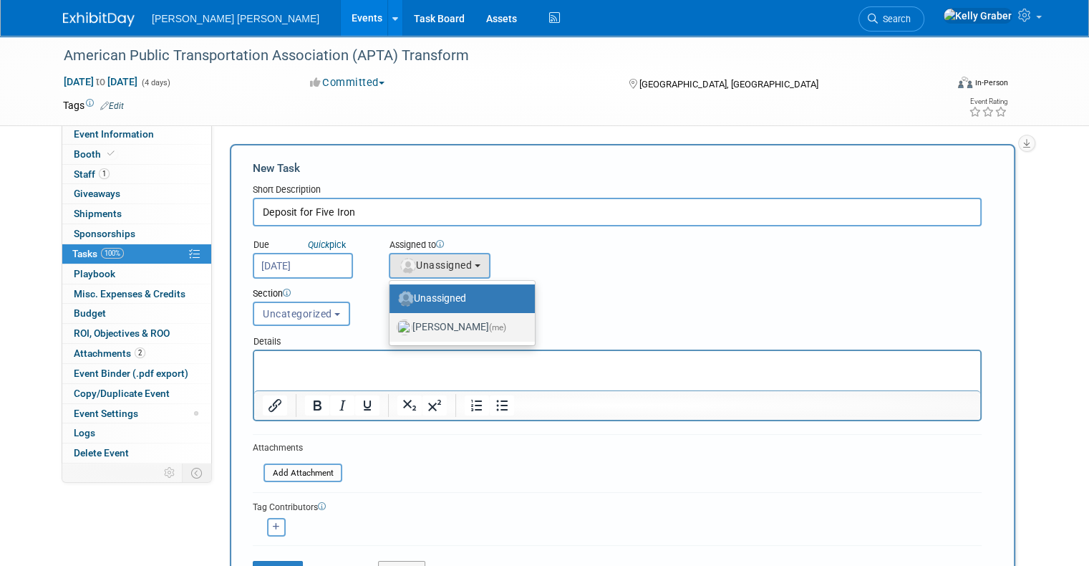
click at [409, 319] on label "Kelly Graber (me)" at bounding box center [459, 327] width 124 height 23
click at [392, 321] on input "Kelly Graber (me)" at bounding box center [386, 325] width 9 height 9
select select "ec37184c-c01f-4f21-939d-fe7fd02e2e7e"
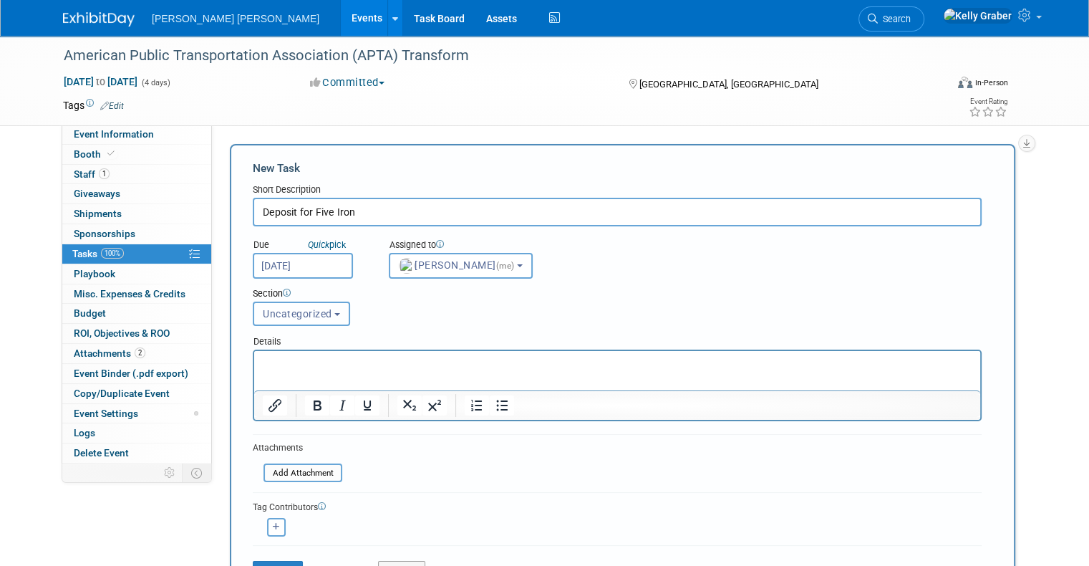
click at [280, 314] on span "Uncategorized" at bounding box center [297, 313] width 69 height 11
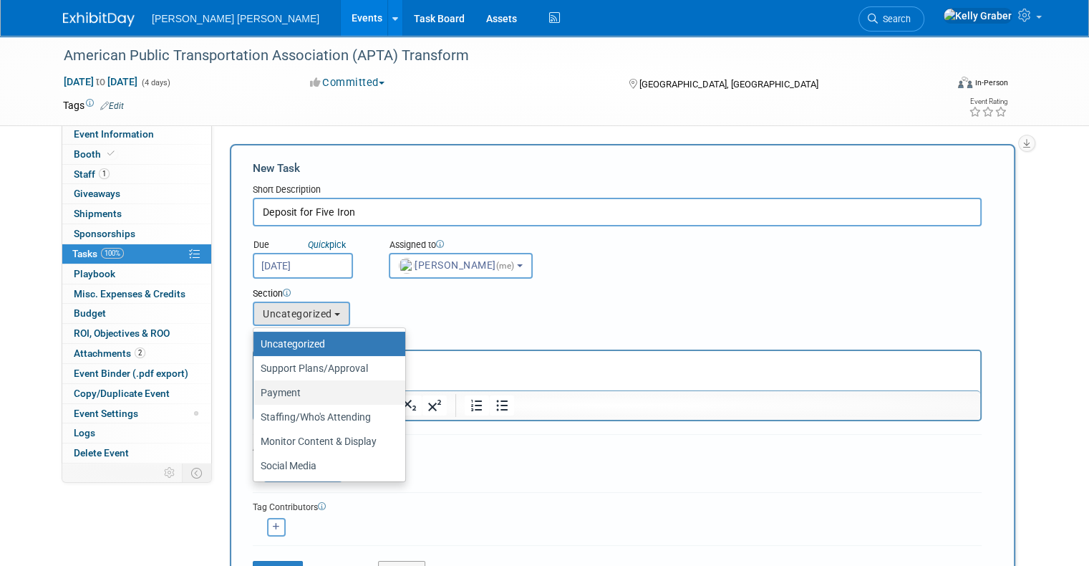
click at [286, 388] on label "Payment" at bounding box center [326, 392] width 130 height 19
click at [256, 388] on input "Payment" at bounding box center [250, 392] width 9 height 9
select select "11271276"
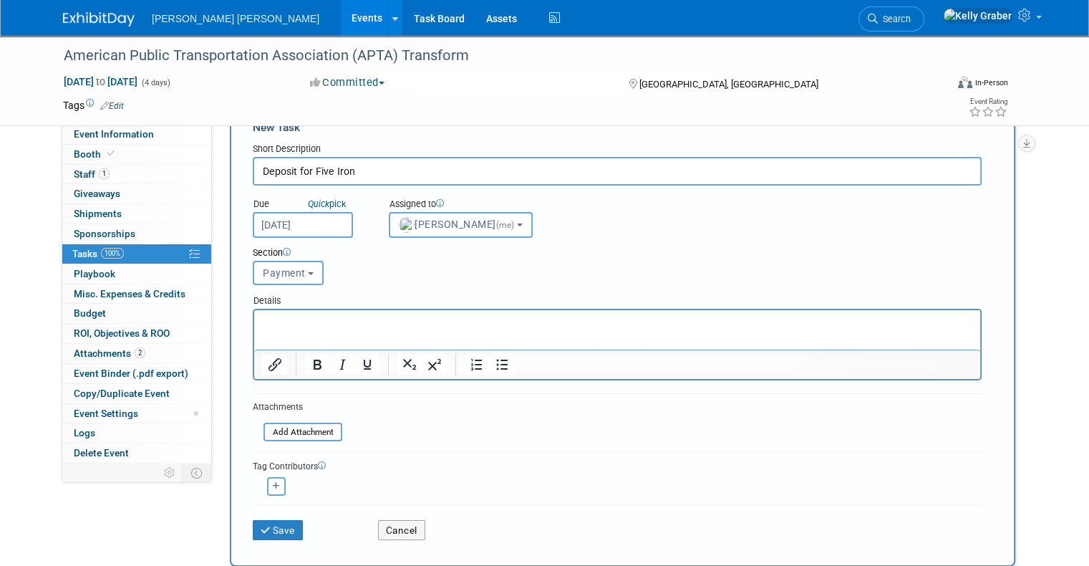
scroll to position [72, 0]
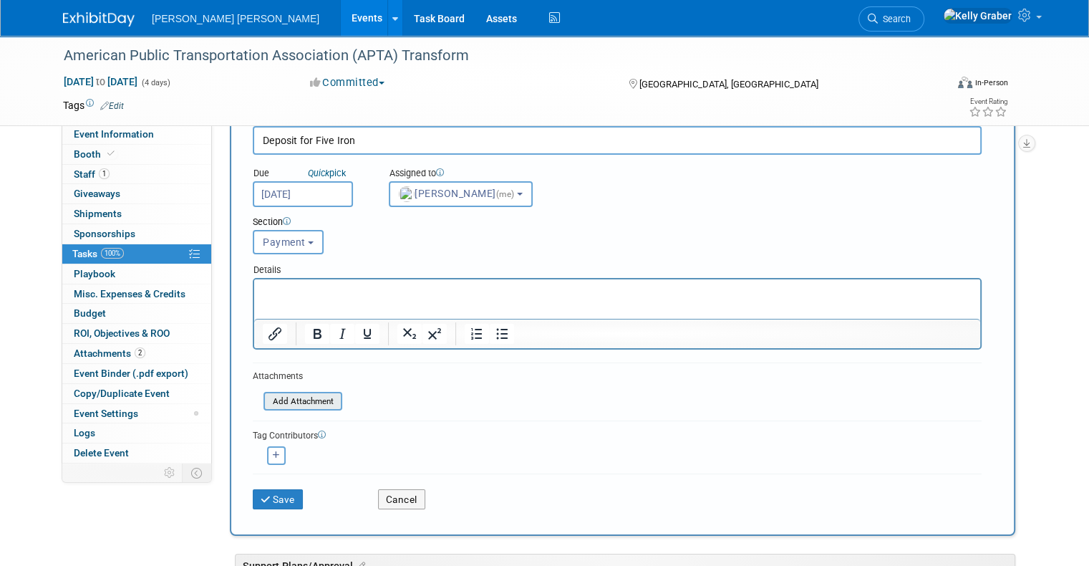
click at [281, 395] on input "file" at bounding box center [255, 401] width 170 height 16
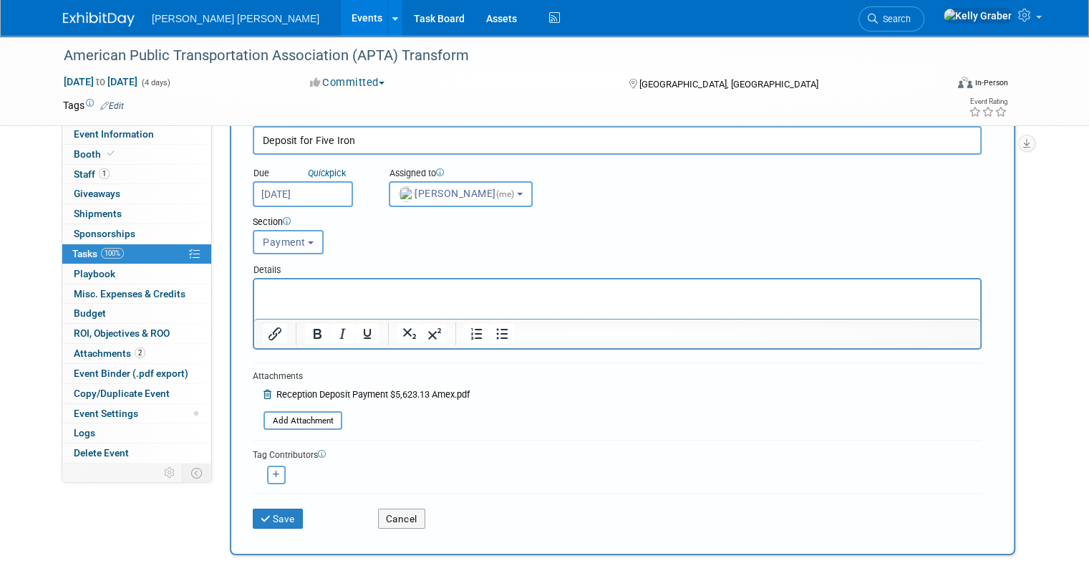
click at [282, 244] on span "Payment" at bounding box center [284, 241] width 43 height 11
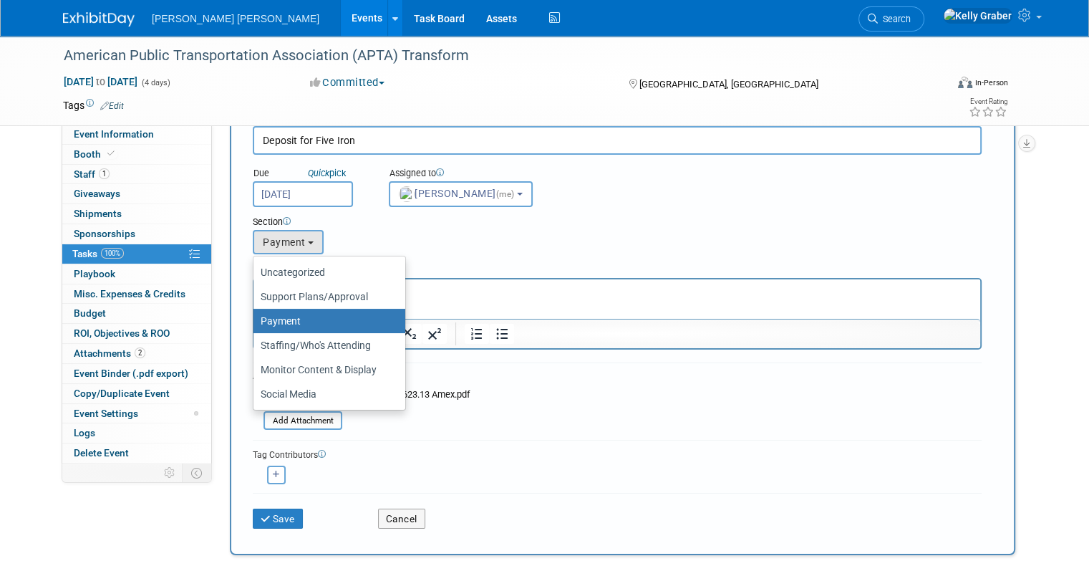
click at [278, 319] on label "Payment" at bounding box center [326, 320] width 130 height 19
click at [256, 319] on input "Payment" at bounding box center [250, 320] width 9 height 9
click at [498, 243] on div "Section Uncategorized Support Plans/Approval Payment Staffing/Who's Attending M…" at bounding box center [586, 232] width 688 height 50
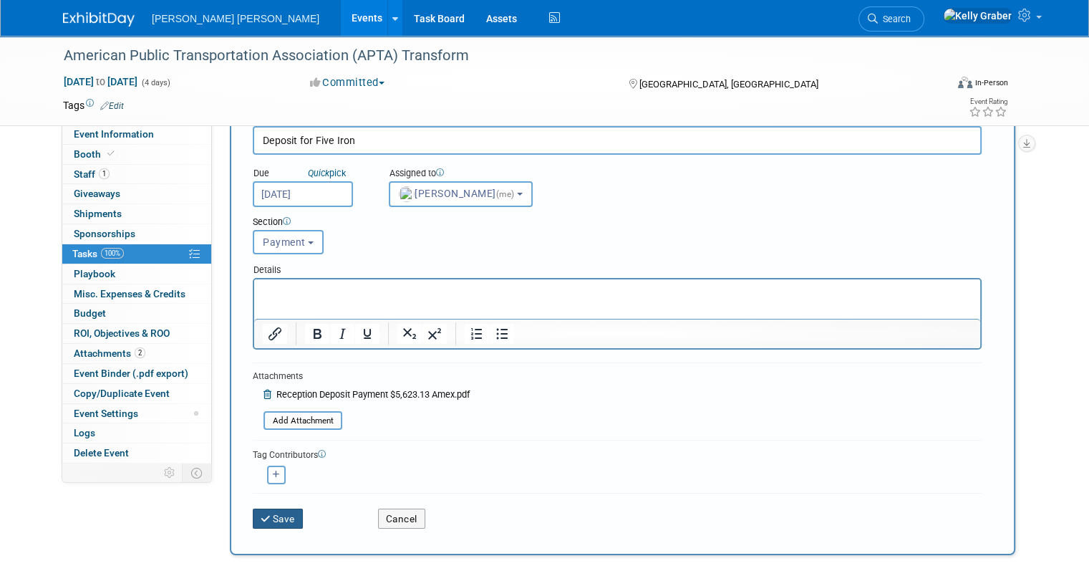
click at [273, 513] on button "Save" at bounding box center [278, 518] width 50 height 20
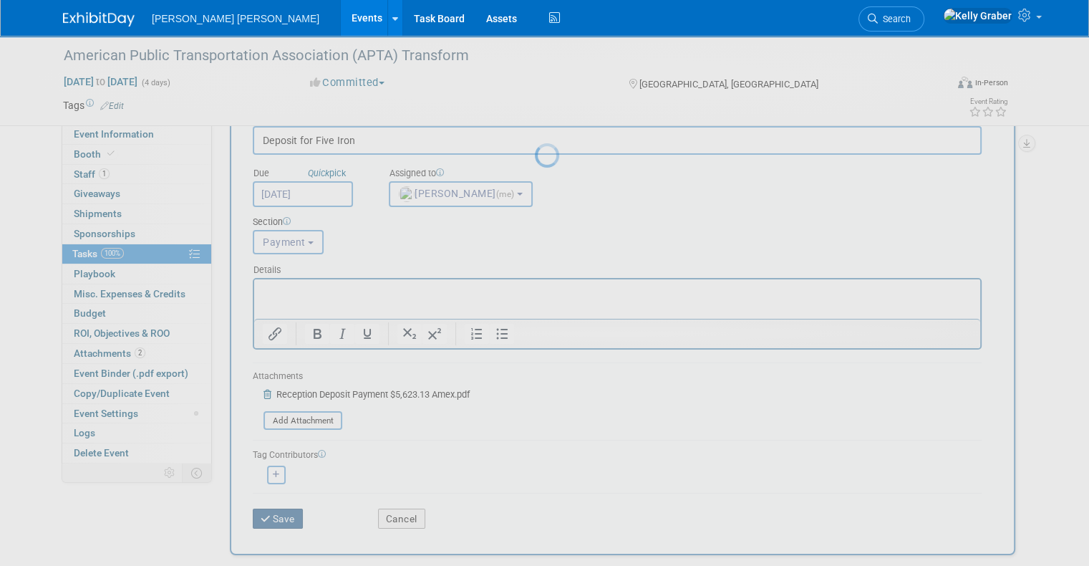
scroll to position [0, 0]
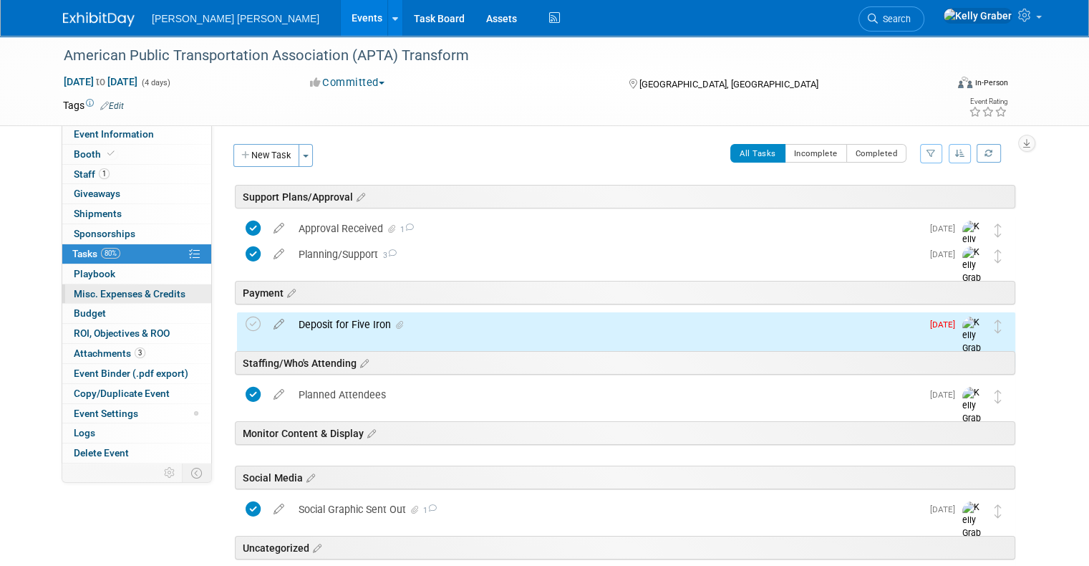
click at [107, 290] on span "Misc. Expenses & Credits 0" at bounding box center [130, 293] width 112 height 11
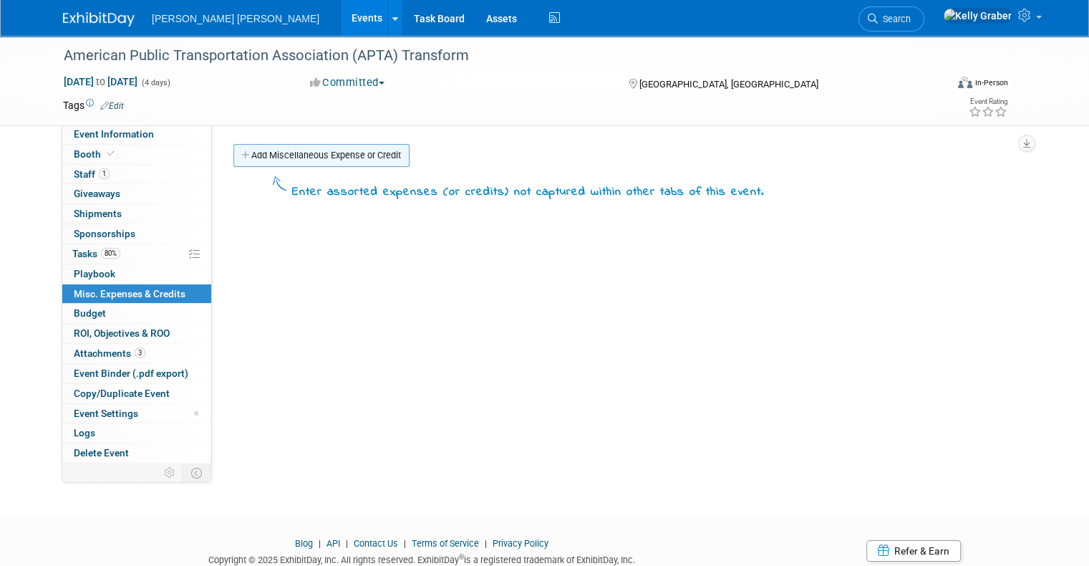
click at [278, 156] on link "Add Miscellaneous Expense or Credit" at bounding box center [321, 155] width 176 height 23
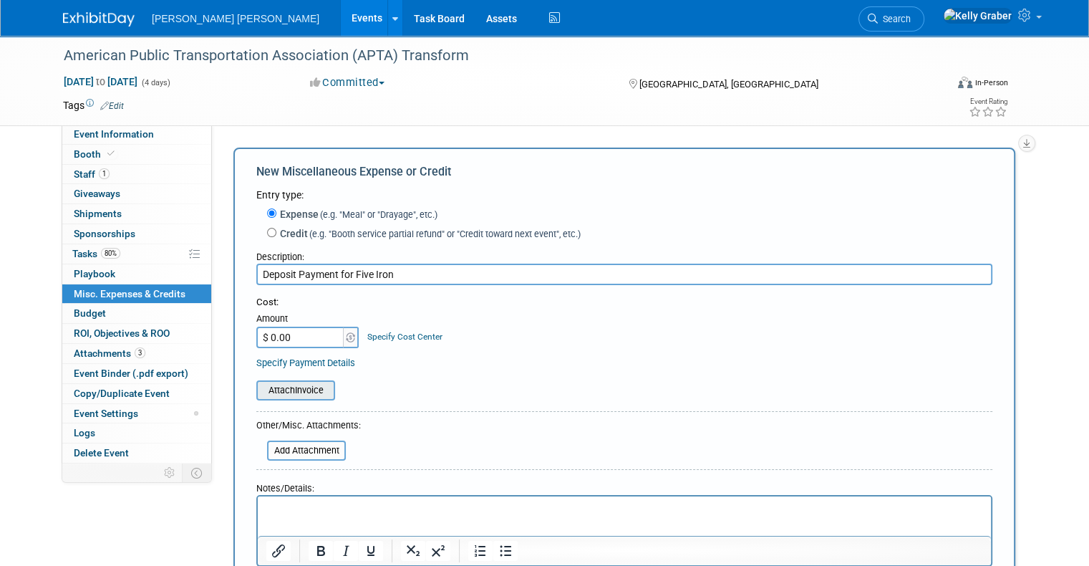
type input "Deposit Payment for Five Iron"
click at [278, 386] on input "file" at bounding box center [248, 390] width 170 height 17
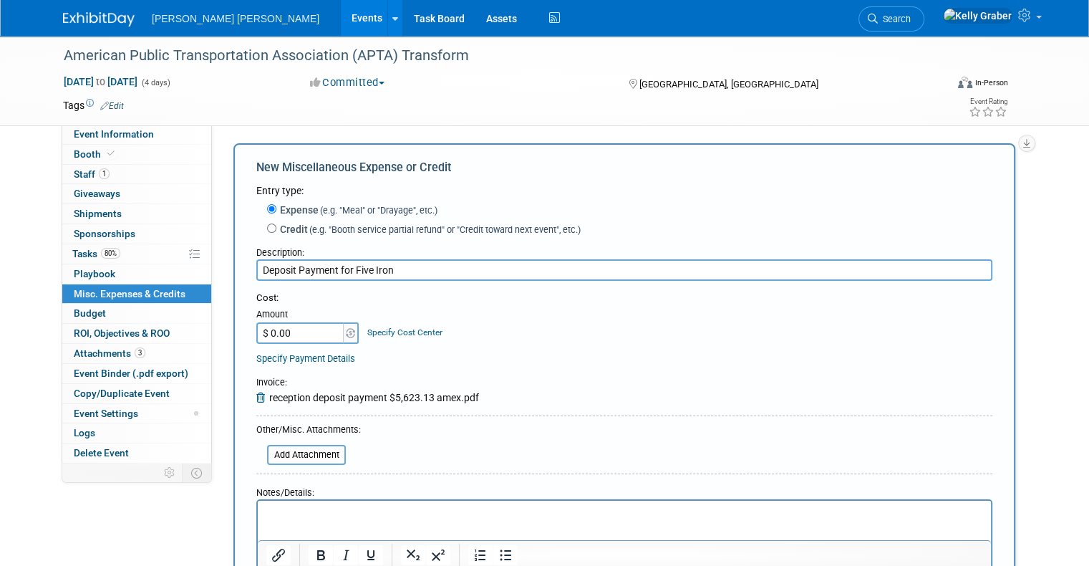
scroll to position [143, 0]
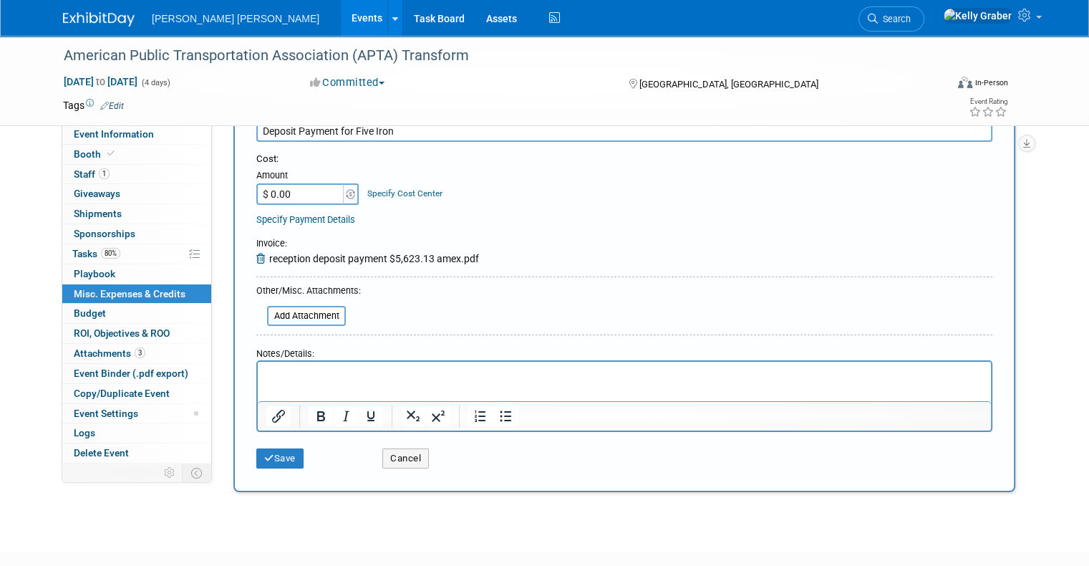
click at [312, 199] on input "$ 0.00" at bounding box center [300, 193] width 89 height 21
type input "$ 5,623.13"
click at [281, 449] on button "Save" at bounding box center [279, 458] width 47 height 20
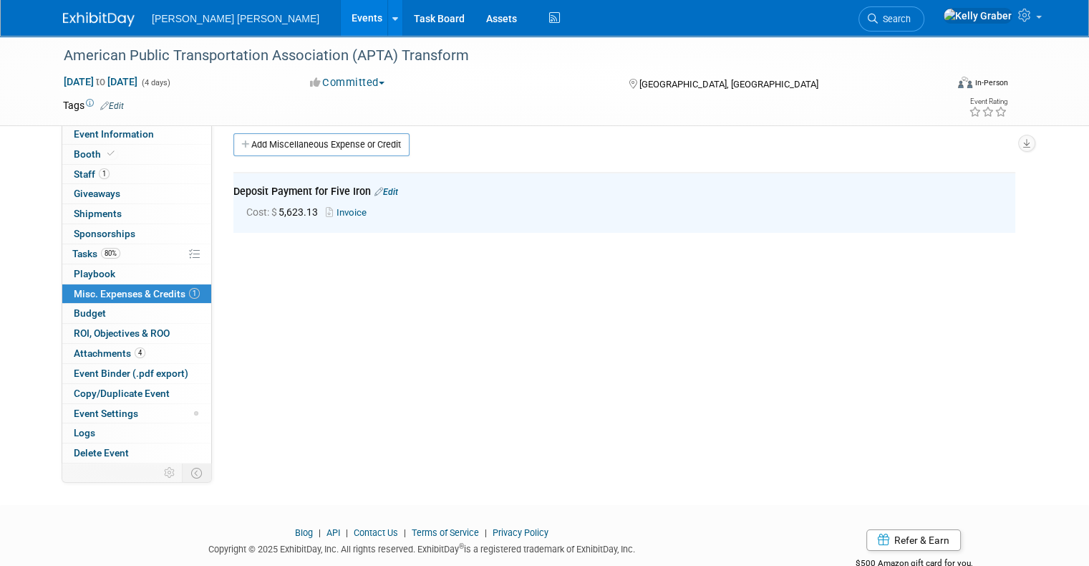
scroll to position [0, 0]
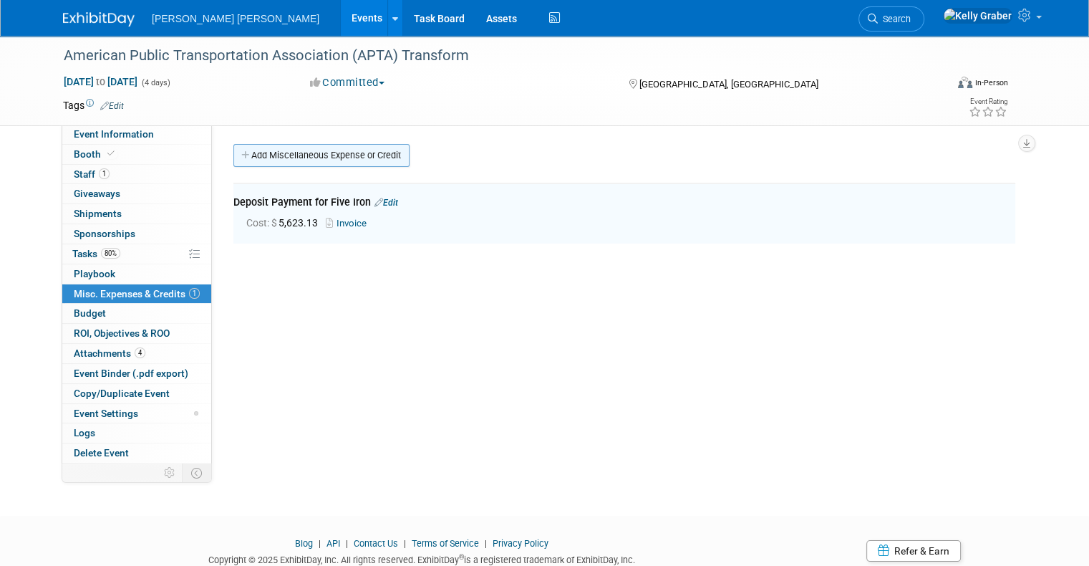
click at [301, 158] on link "Add Miscellaneous Expense or Credit" at bounding box center [321, 155] width 176 height 23
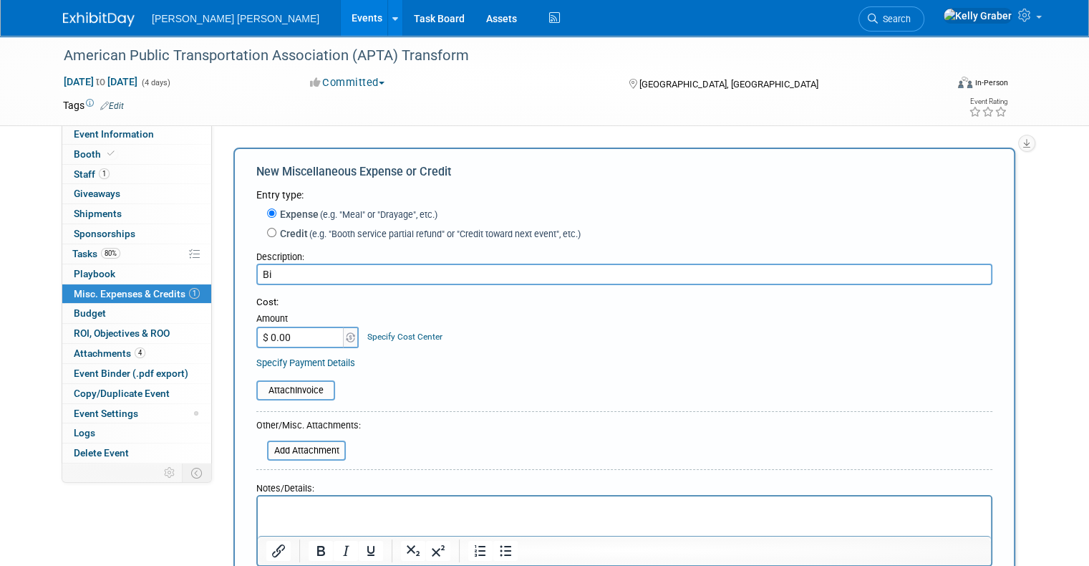
type input "B"
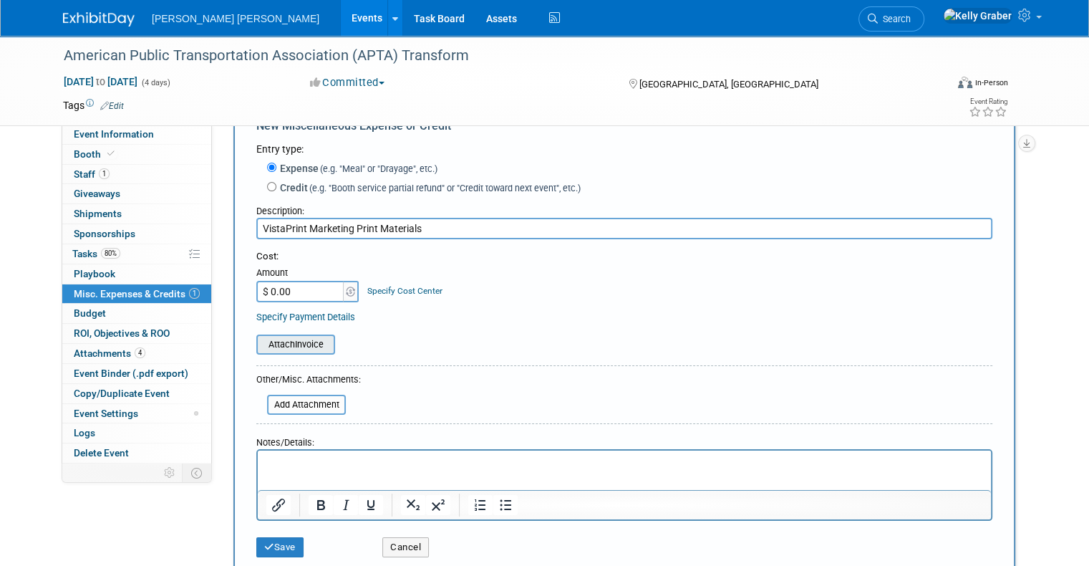
scroll to position [72, 0]
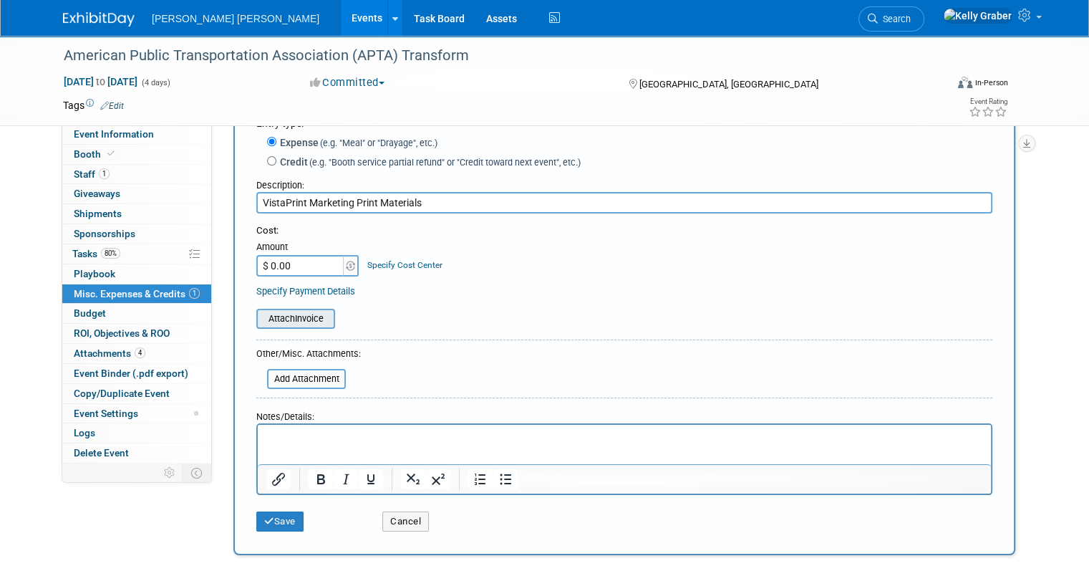
type input "VistaPrint Marketing Print Materials"
click at [306, 316] on input "file" at bounding box center [248, 318] width 170 height 17
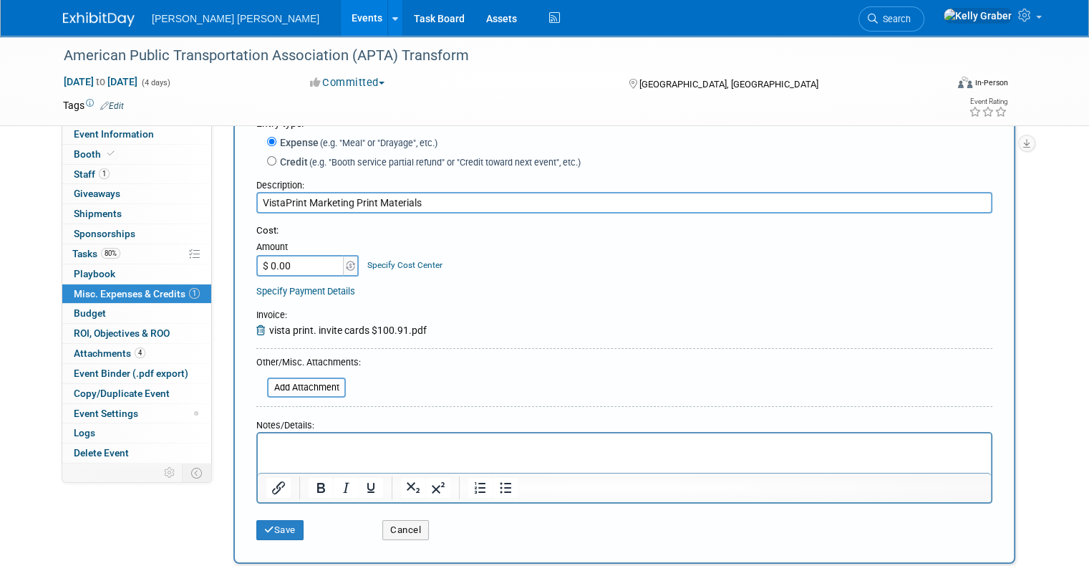
drag, startPoint x: 295, startPoint y: 265, endPoint x: 292, endPoint y: 254, distance: 11.1
click at [295, 265] on input "$ 0.00" at bounding box center [300, 265] width 89 height 21
type input "$ 100.91"
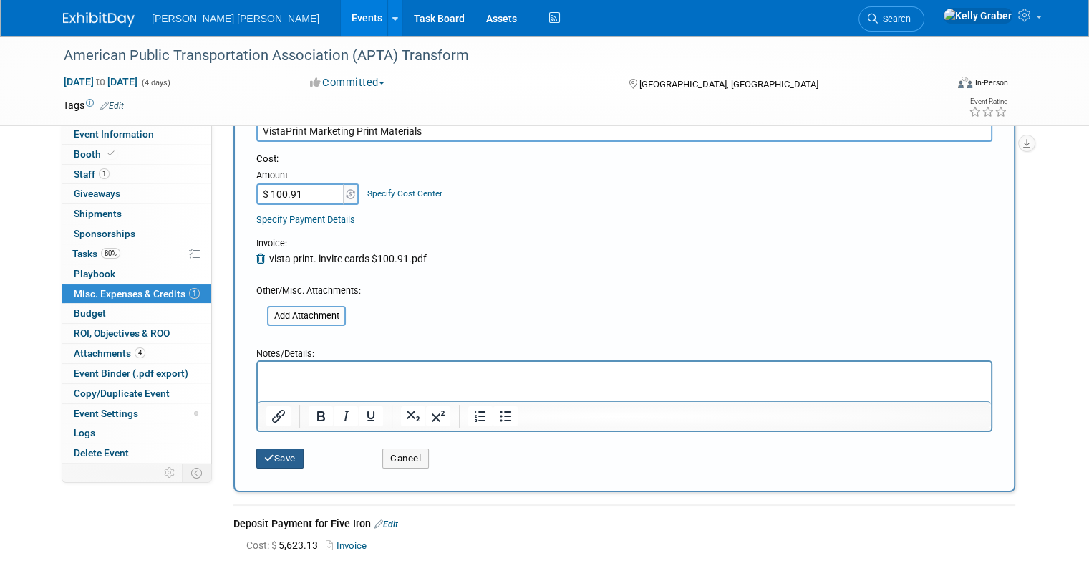
click at [263, 453] on button "Save" at bounding box center [279, 458] width 47 height 20
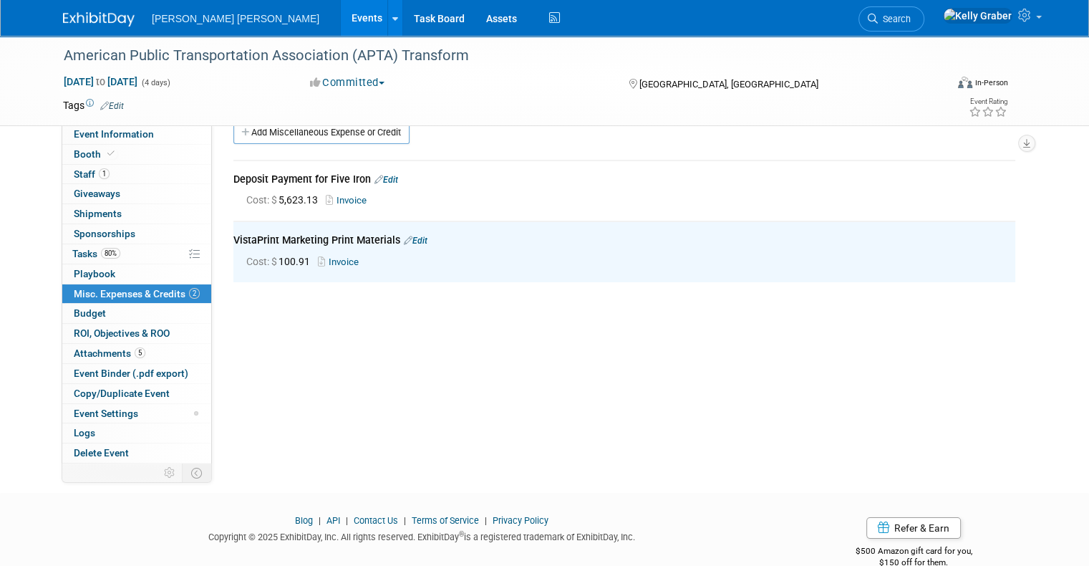
scroll to position [0, 0]
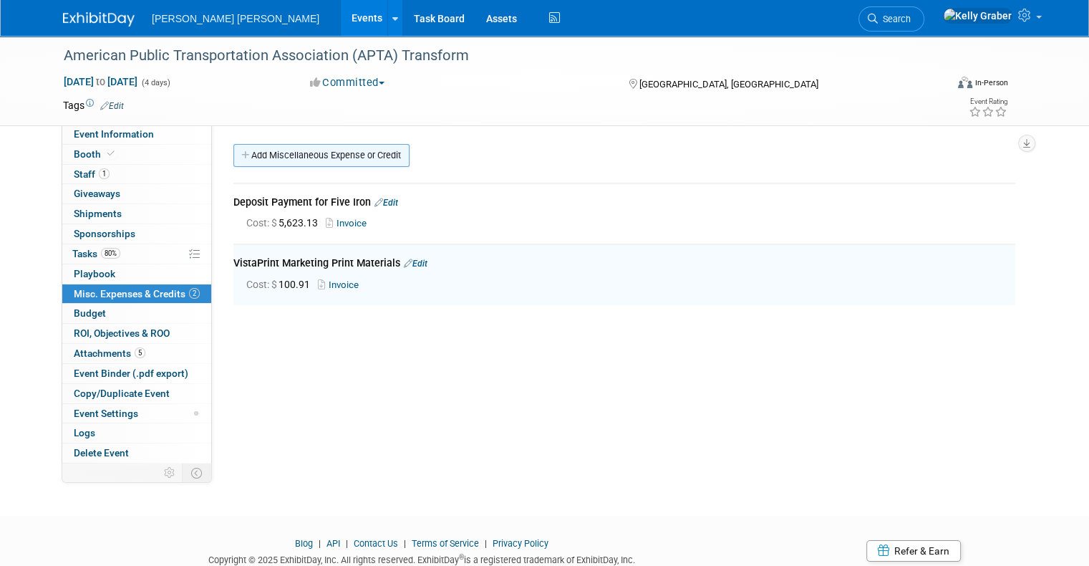
click at [314, 161] on link "Add Miscellaneous Expense or Credit" at bounding box center [321, 155] width 176 height 23
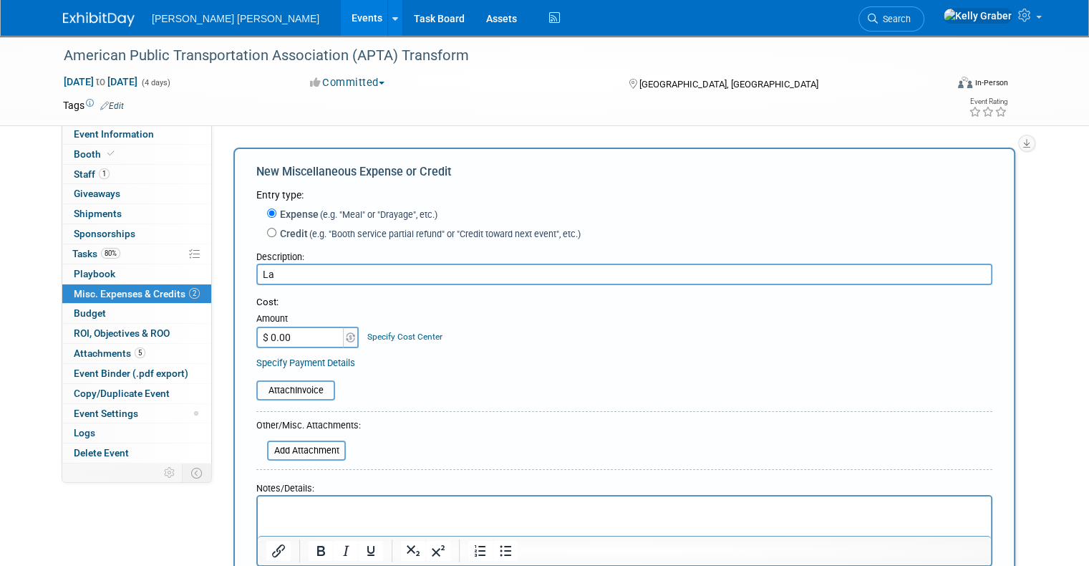
type input "L"
click at [283, 392] on input "file" at bounding box center [248, 390] width 170 height 17
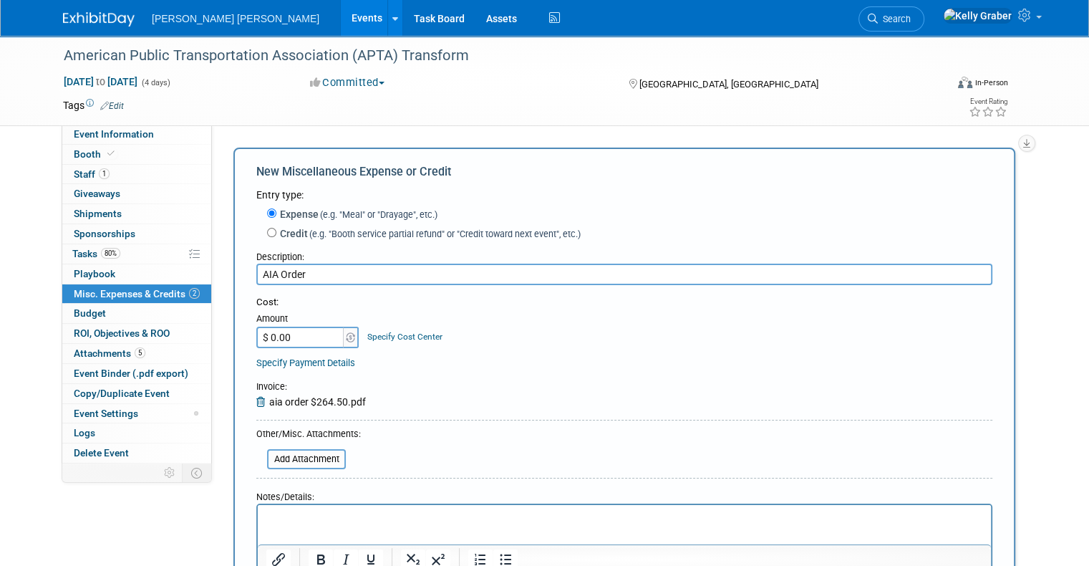
click at [321, 265] on input "AIA Order" at bounding box center [624, 273] width 736 height 21
type input "AIA Order (Lanyards & Pins)"
click at [298, 339] on input "$ 0.00" at bounding box center [300, 336] width 89 height 21
type input "$ 264.50"
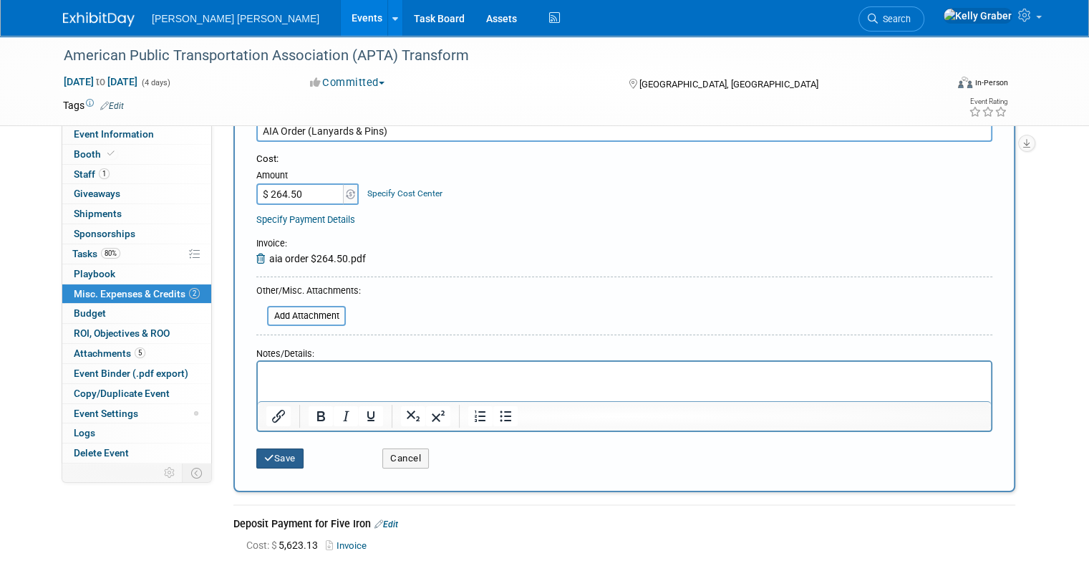
click at [267, 450] on button "Save" at bounding box center [279, 458] width 47 height 20
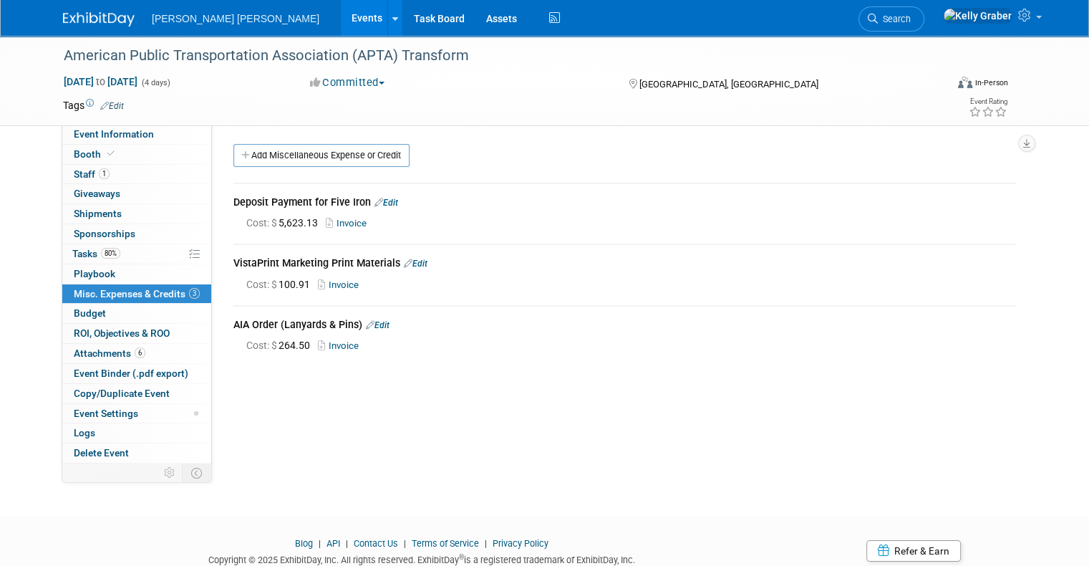
scroll to position [49, 0]
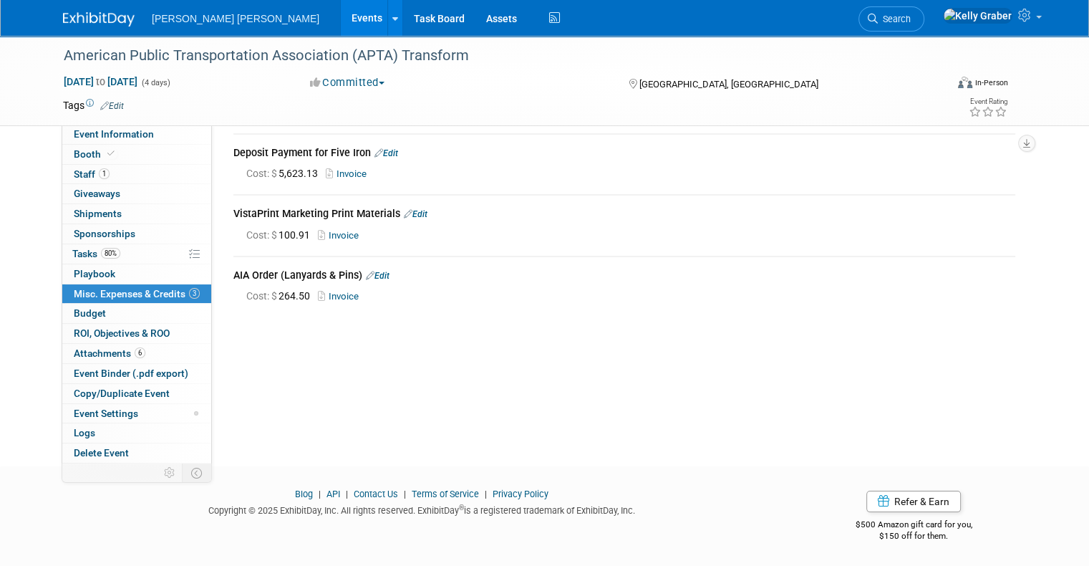
click at [911, 21] on span "Search" at bounding box center [894, 19] width 33 height 11
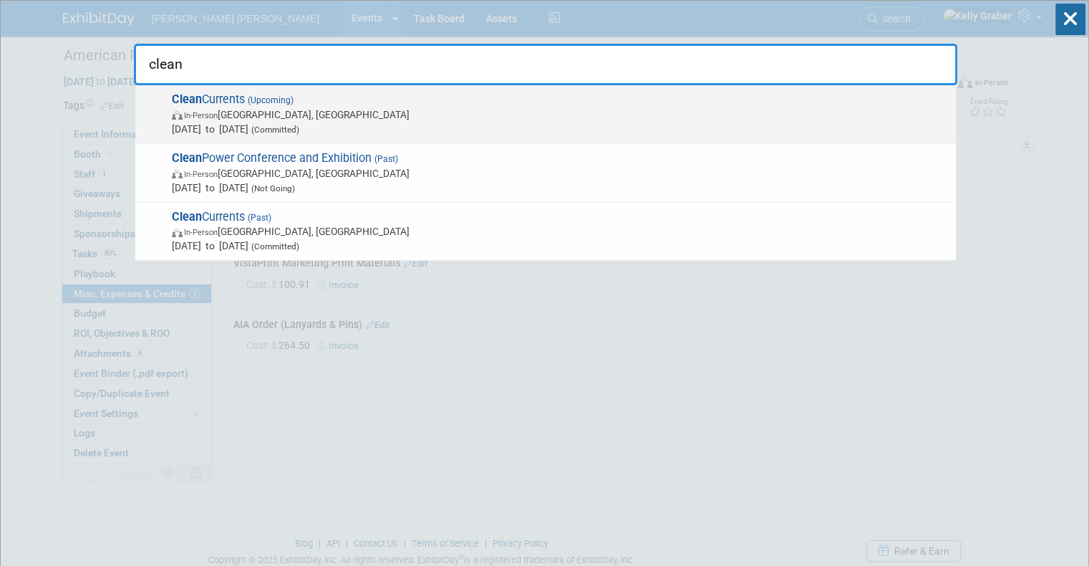
type input "clean"
click at [261, 110] on span "In-Person Pittsburgh, PA" at bounding box center [560, 114] width 777 height 14
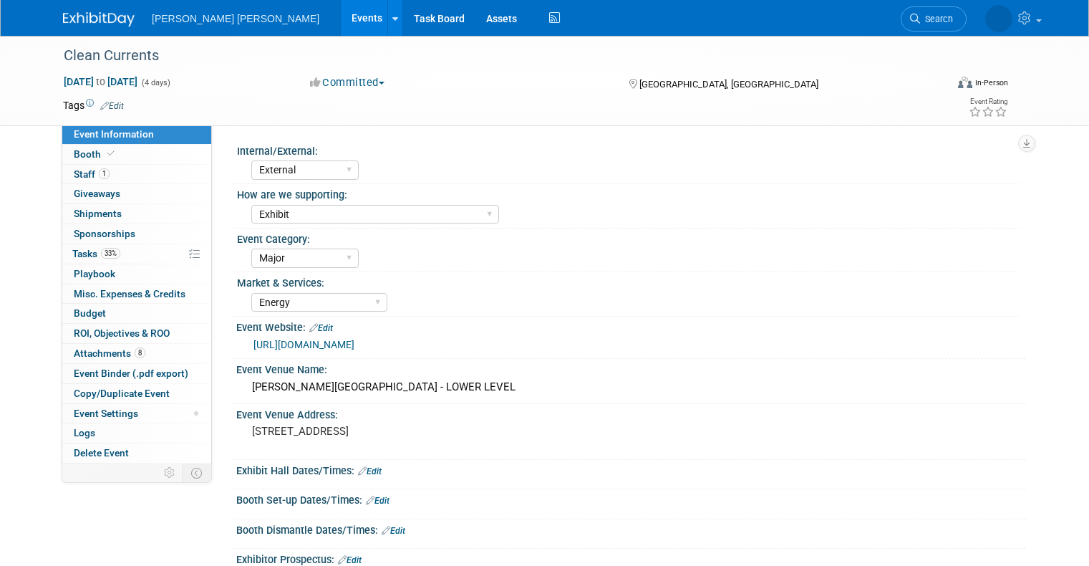
select select "External"
select select "Exhibit"
select select "Major"
select select "Energy"
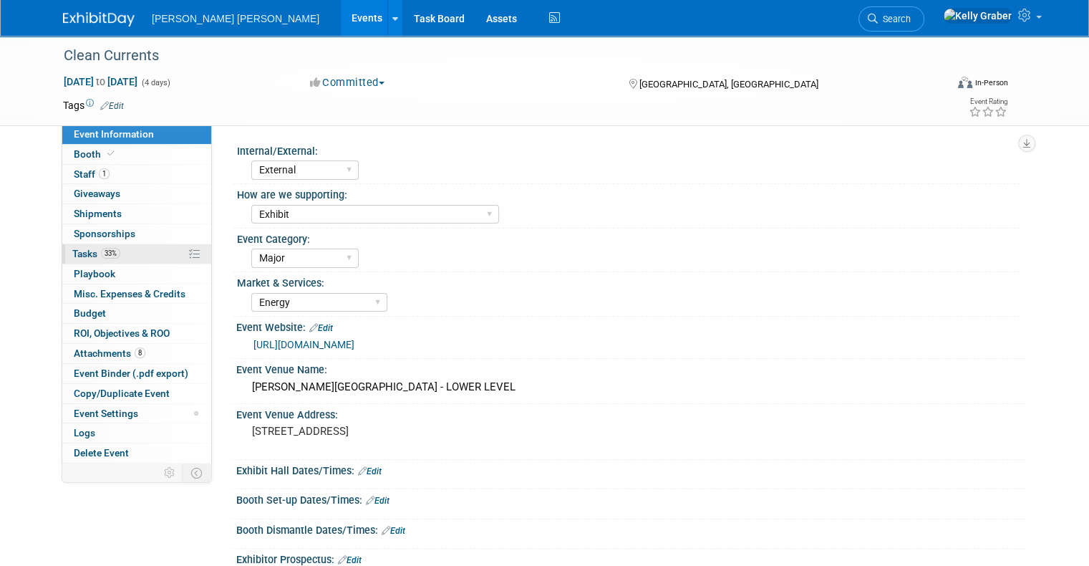
click at [81, 253] on span "Tasks 33%" at bounding box center [96, 253] width 48 height 11
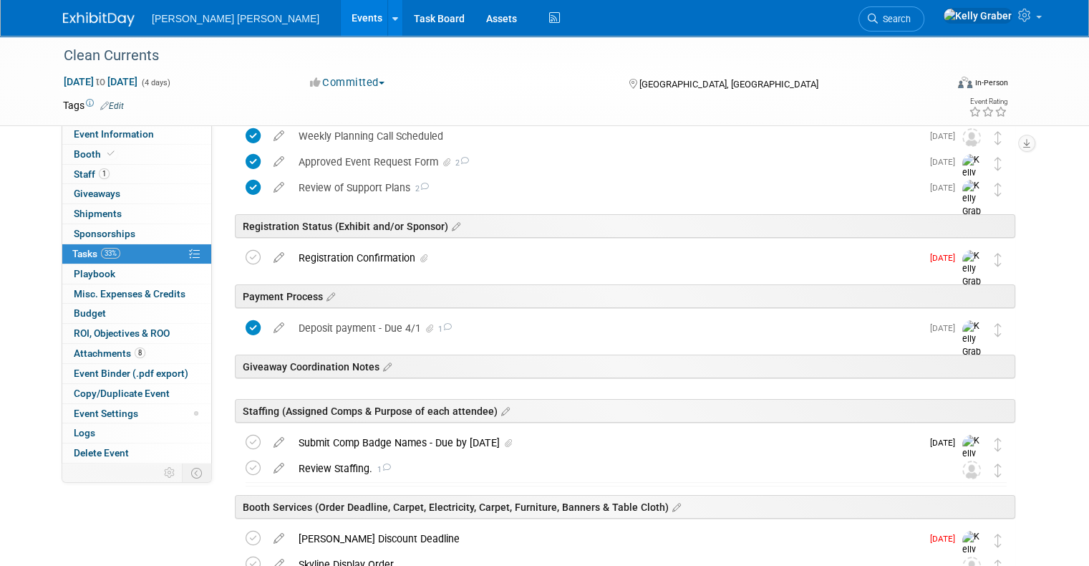
scroll to position [143, 0]
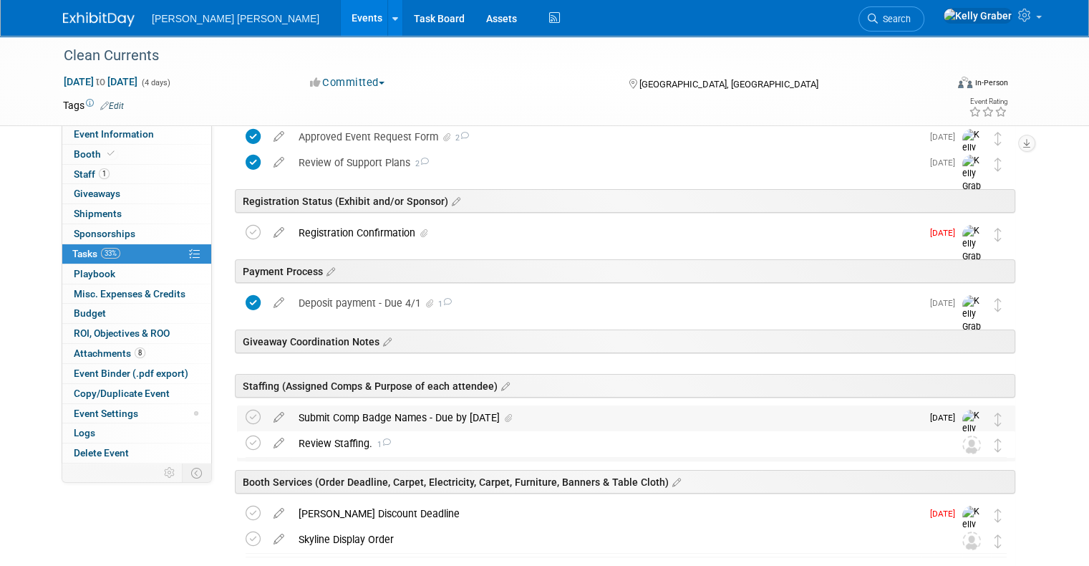
click at [357, 414] on div "Submit Comp Badge Names - Due by October 1" at bounding box center [606, 417] width 630 height 24
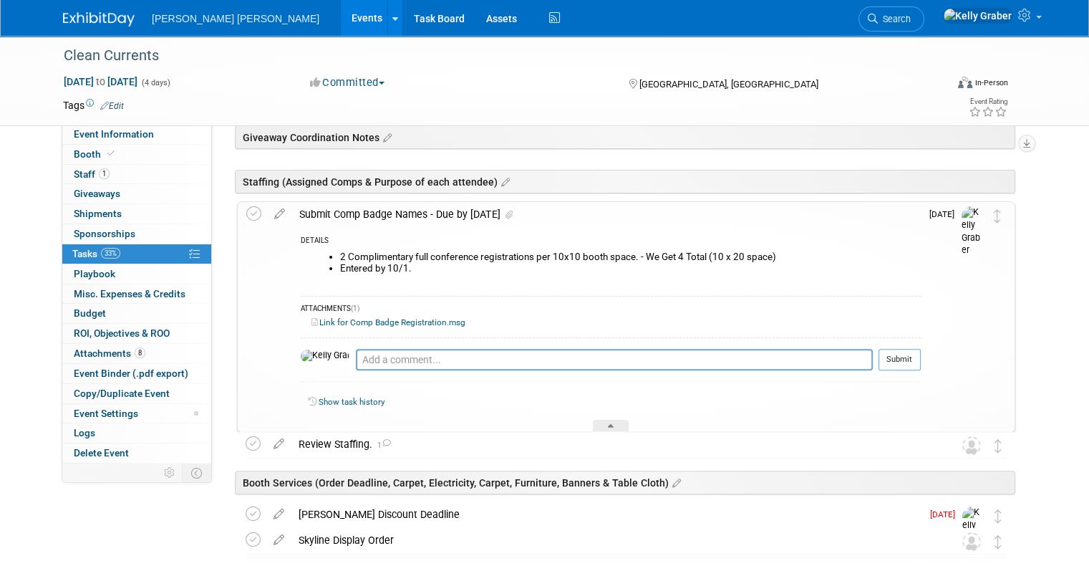
scroll to position [430, 0]
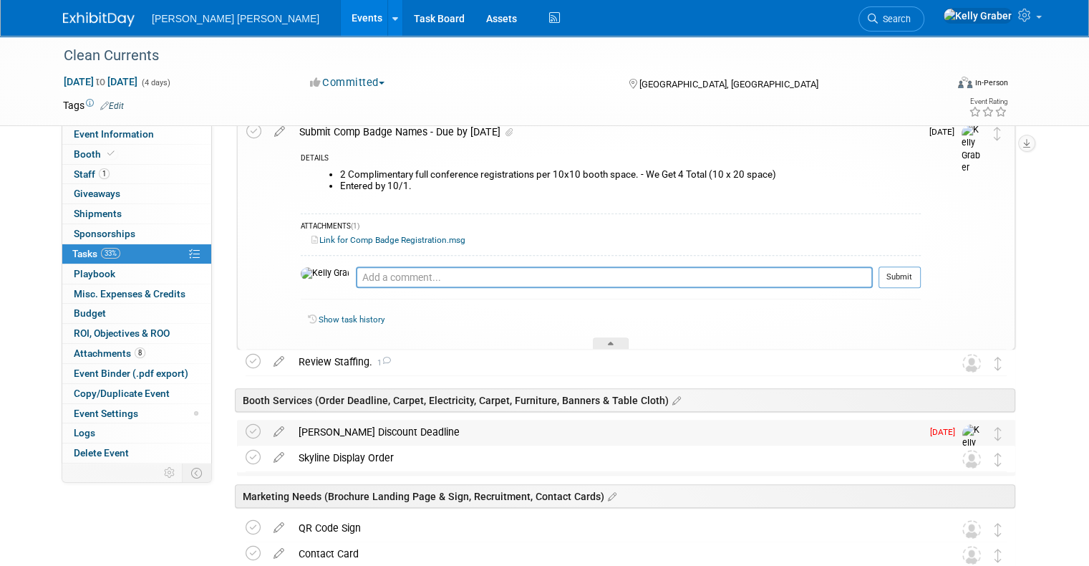
click at [362, 430] on div "Freeman Discount Deadline" at bounding box center [606, 431] width 630 height 24
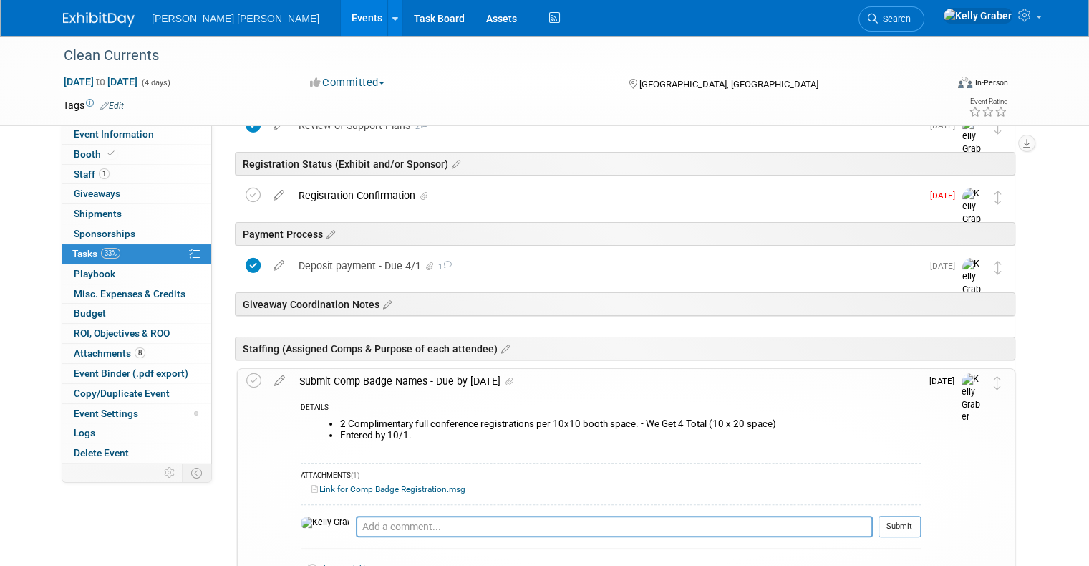
scroll to position [215, 0]
